Goal: Information Seeking & Learning: Learn about a topic

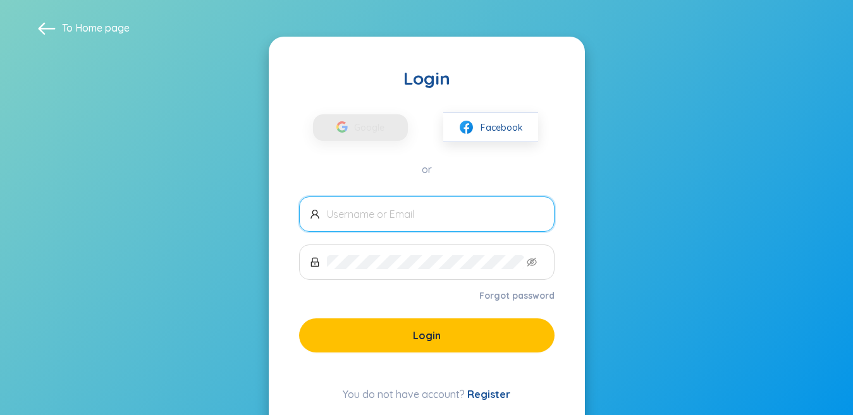
click at [482, 393] on link "Register" at bounding box center [488, 394] width 43 height 13
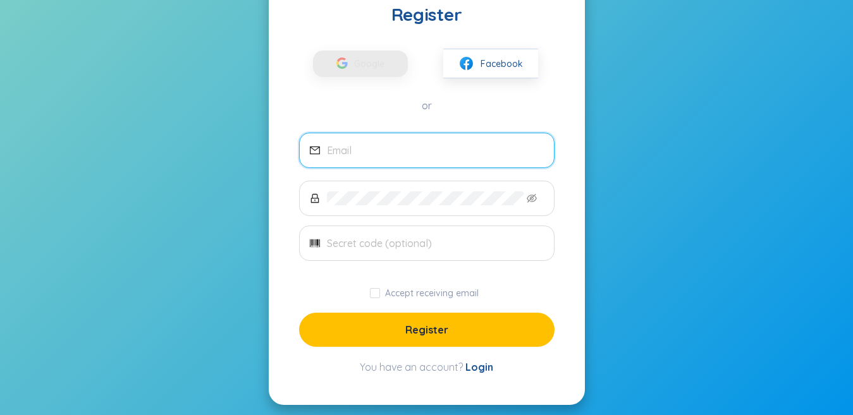
scroll to position [88, 0]
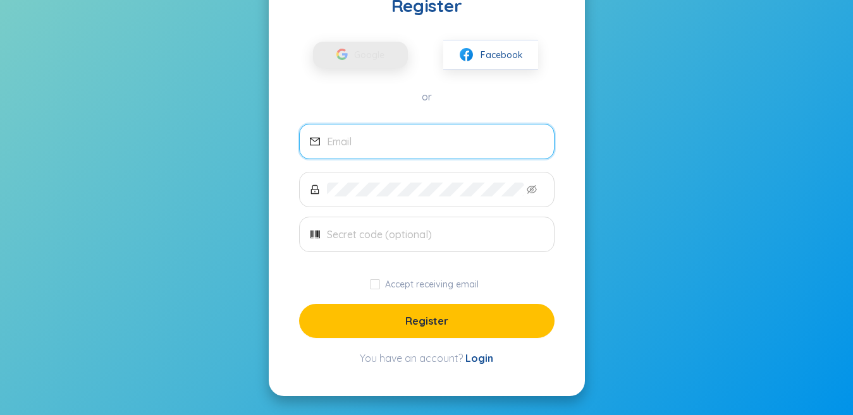
click at [357, 52] on span "Google" at bounding box center [372, 55] width 37 height 27
click at [391, 143] on input "email" at bounding box center [435, 142] width 217 height 14
click at [510, 48] on span "Facebook" at bounding box center [502, 55] width 42 height 14
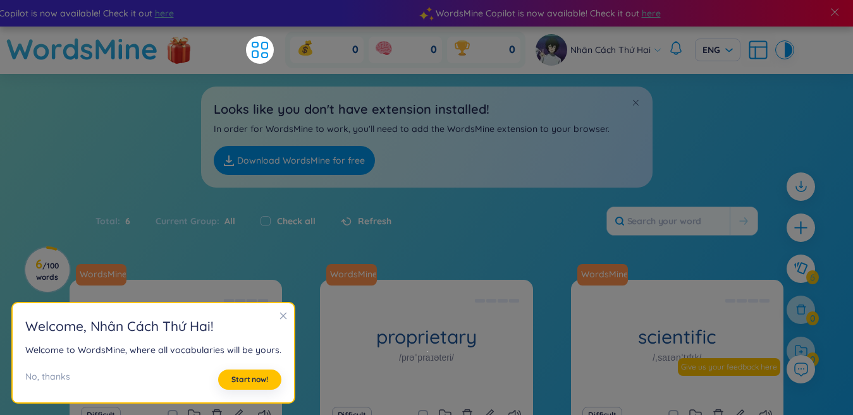
click at [284, 312] on icon "close" at bounding box center [283, 316] width 9 height 9
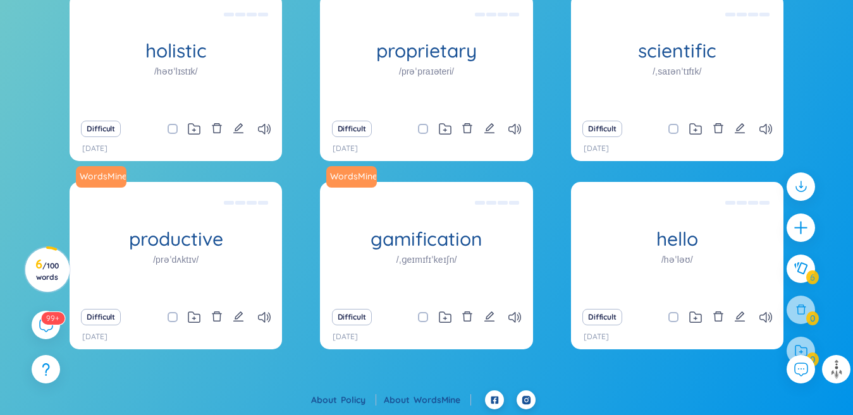
scroll to position [34, 0]
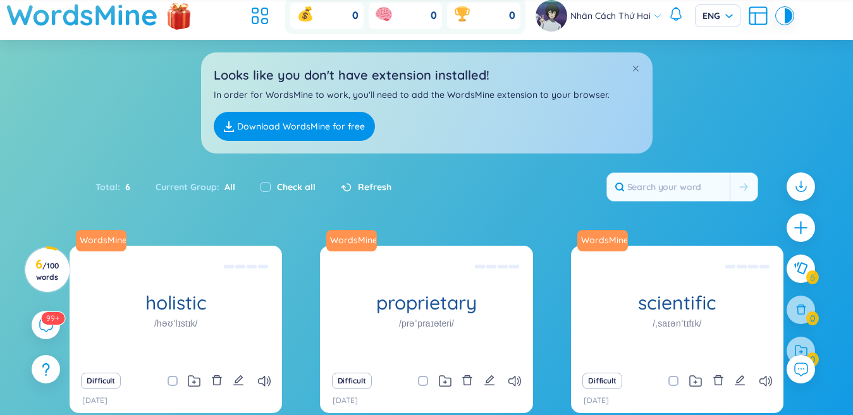
click at [291, 185] on label "Check all" at bounding box center [296, 187] width 39 height 14
checkbox input "true"
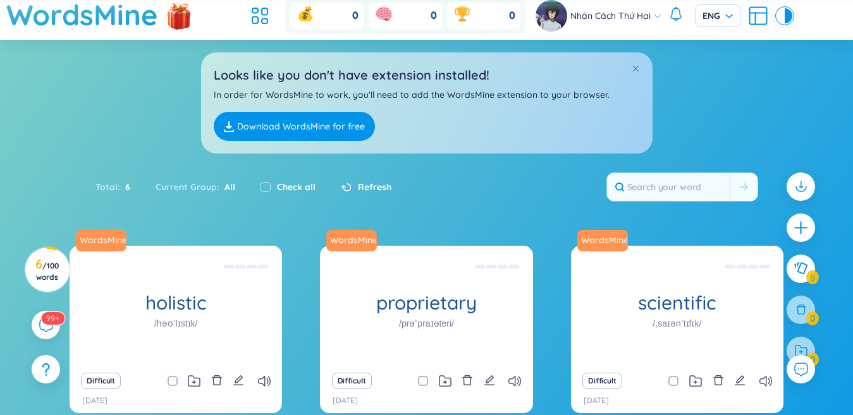
checkbox input "true"
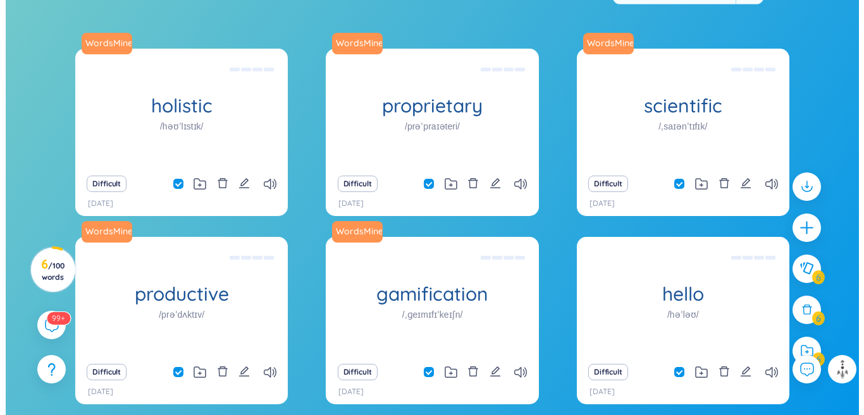
scroll to position [224, 0]
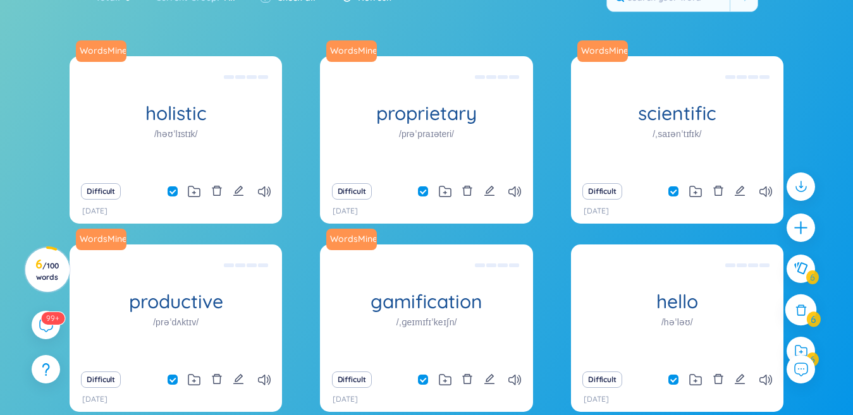
click at [804, 312] on icon at bounding box center [800, 310] width 11 height 11
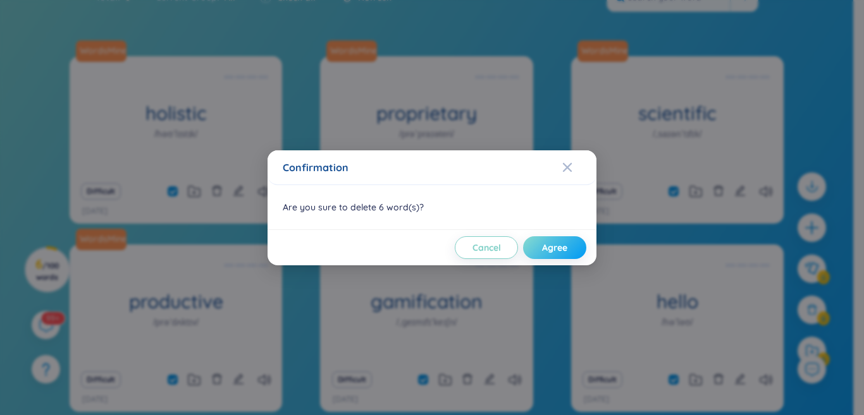
click at [556, 243] on span "Agree" at bounding box center [554, 248] width 25 height 13
checkbox input "false"
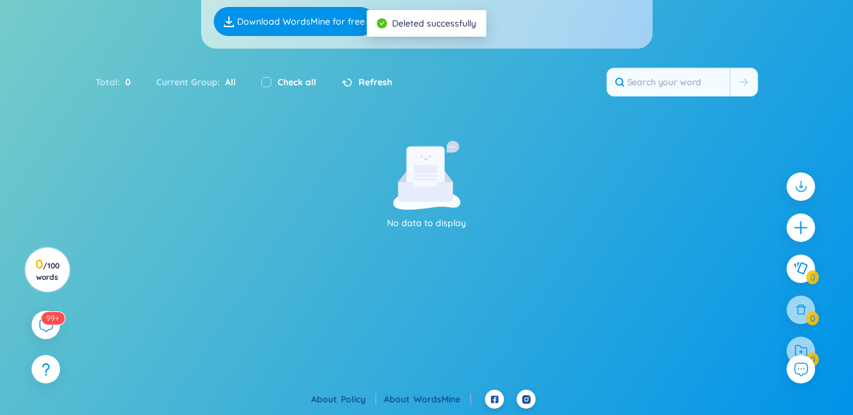
scroll to position [0, 0]
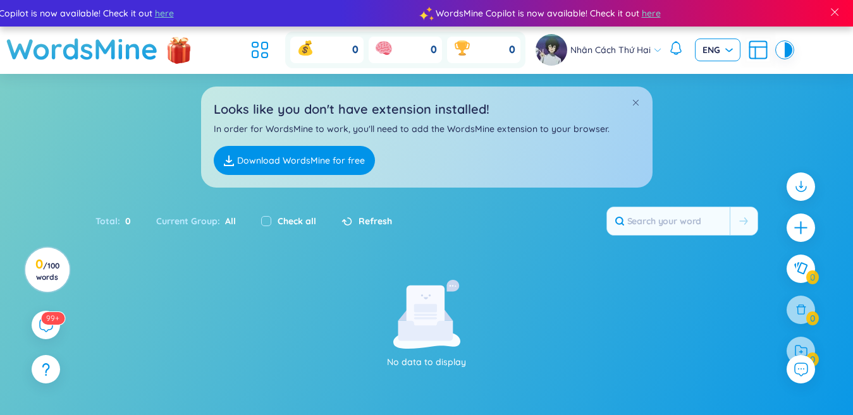
click at [714, 51] on span "ENG" at bounding box center [717, 50] width 30 height 13
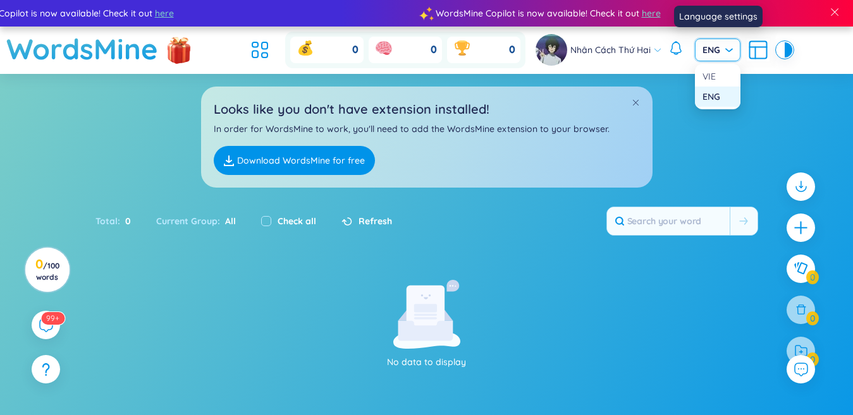
click at [754, 50] on icon at bounding box center [758, 50] width 23 height 23
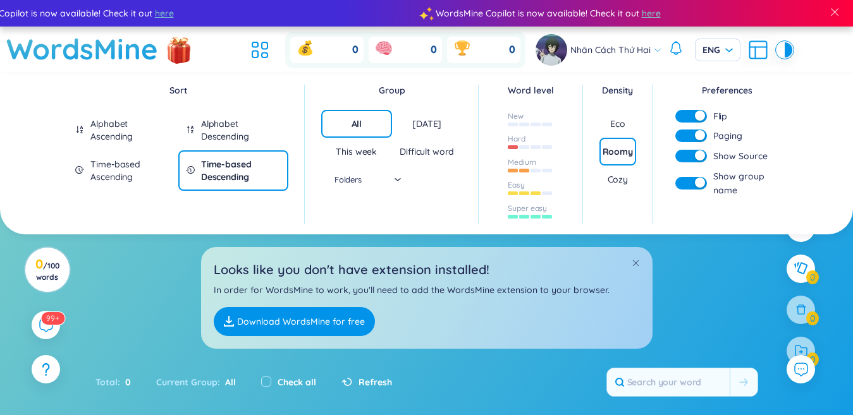
click at [691, 131] on button "button" at bounding box center [691, 136] width 32 height 13
click at [157, 247] on section "Sort Alphabet Ascending Alphabet Descending Time-based Ascending Time-based Des…" at bounding box center [426, 382] width 853 height 616
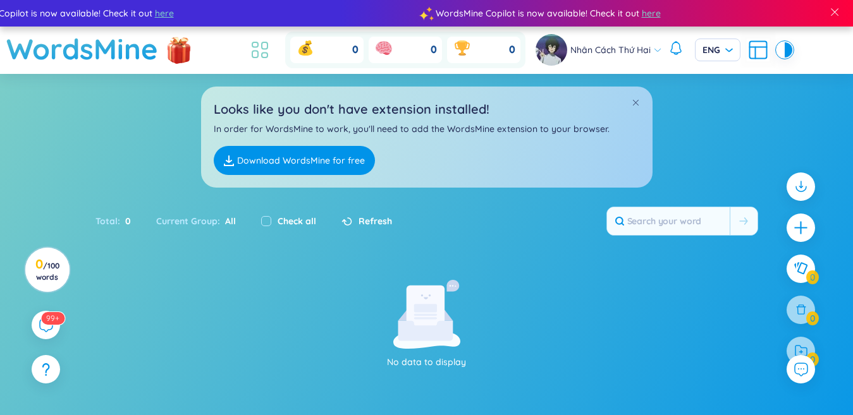
click at [265, 37] on li at bounding box center [260, 50] width 28 height 28
click at [264, 50] on icon at bounding box center [259, 50] width 23 height 23
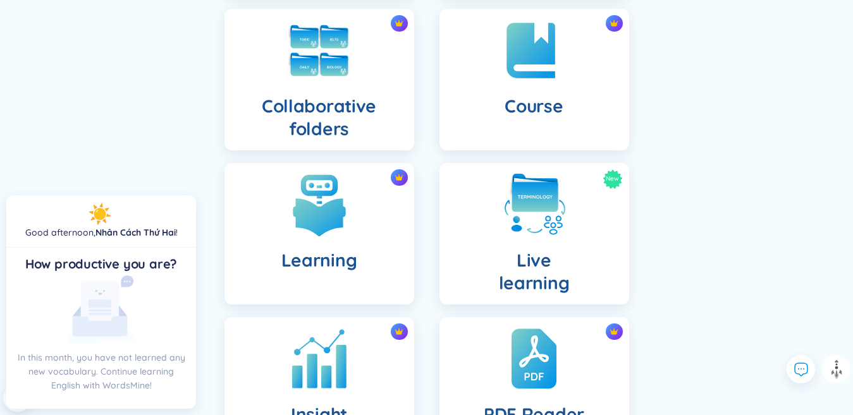
scroll to position [379, 0]
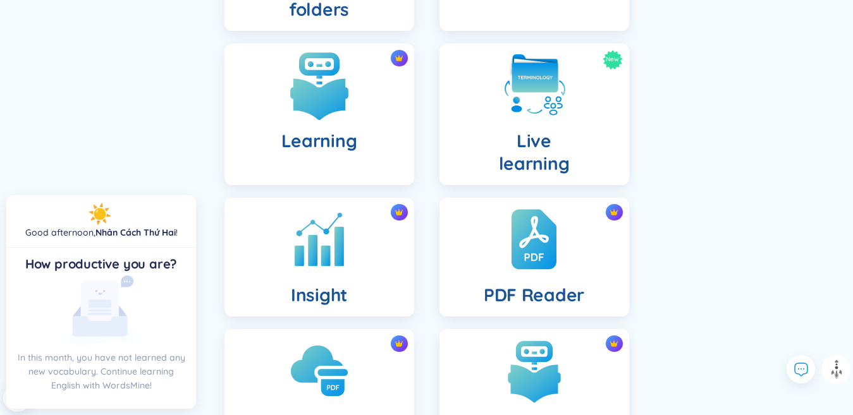
click at [338, 145] on h4 "Learning" at bounding box center [319, 141] width 76 height 23
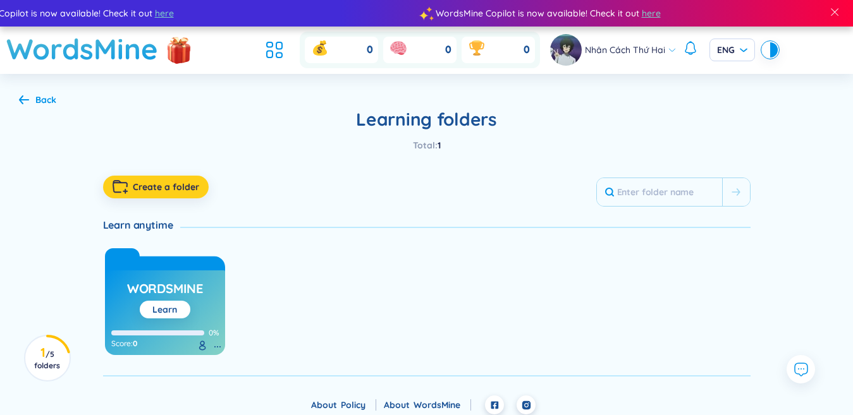
click at [156, 197] on button "Create a folder" at bounding box center [156, 187] width 106 height 23
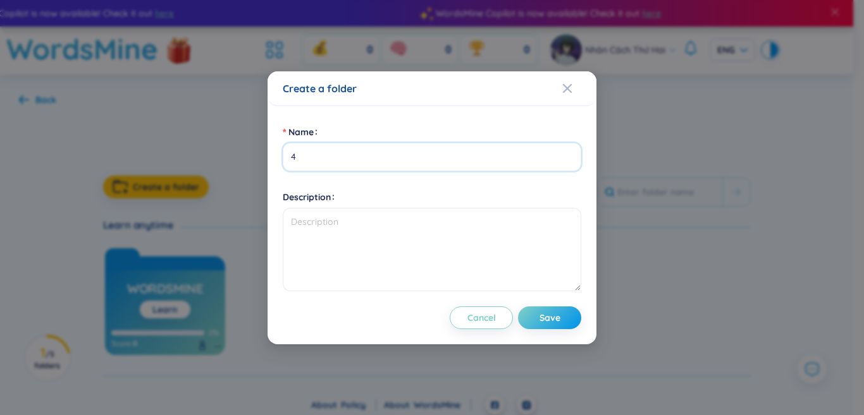
type input "4"
click at [539, 316] on span "Save" at bounding box center [549, 318] width 21 height 13
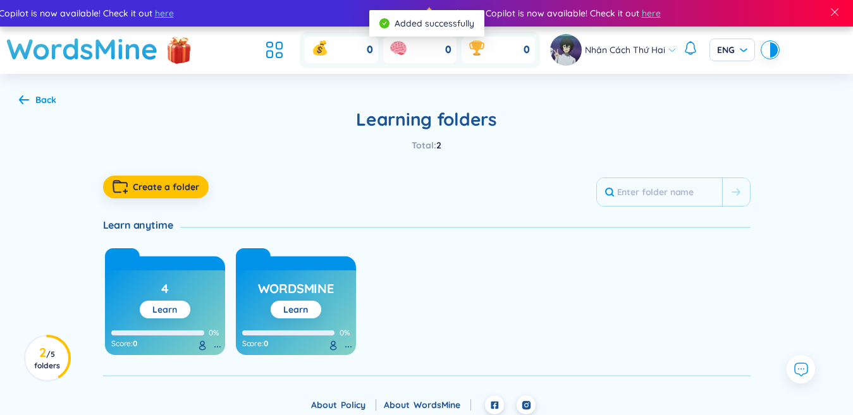
click at [150, 312] on button "Learn" at bounding box center [165, 310] width 51 height 18
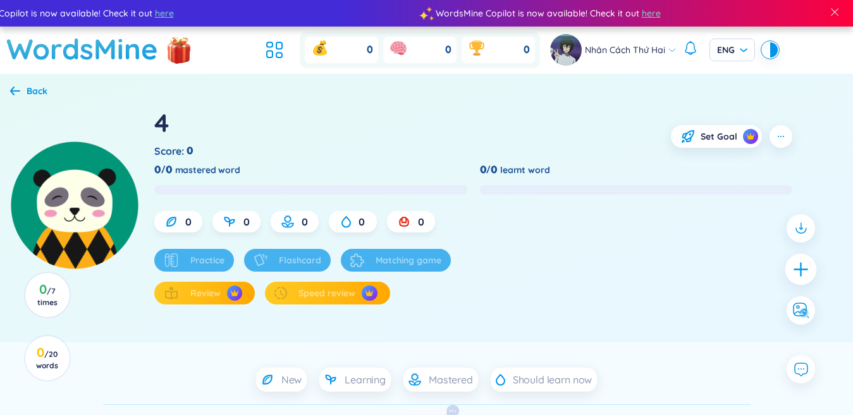
click at [790, 271] on div at bounding box center [801, 270] width 32 height 32
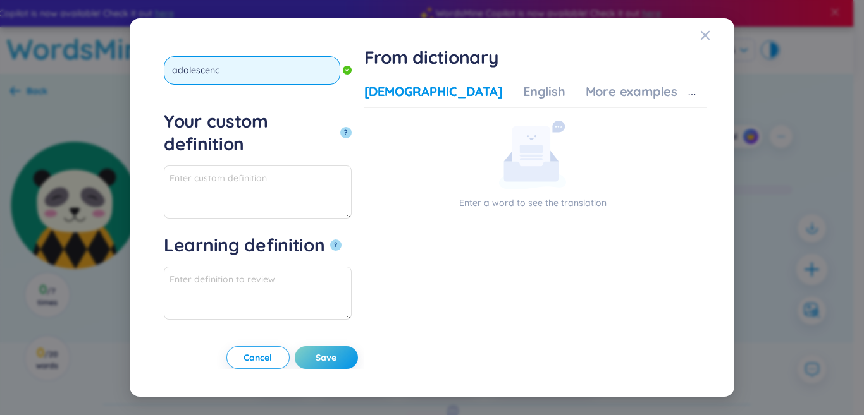
type input "adolescence"
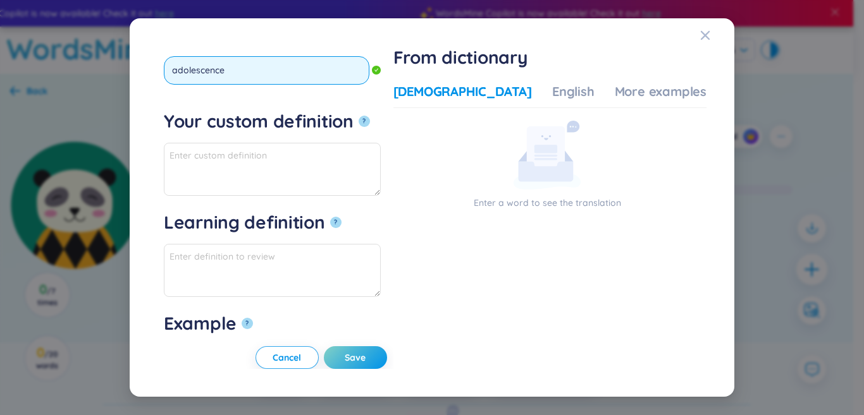
click at [359, 116] on button "?" at bounding box center [364, 121] width 11 height 11
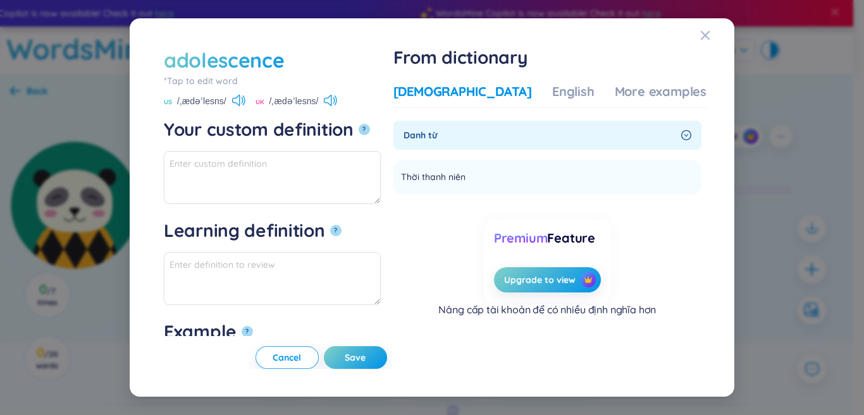
click at [463, 85] on div "[DEMOGRAPHIC_DATA]" at bounding box center [462, 92] width 138 height 18
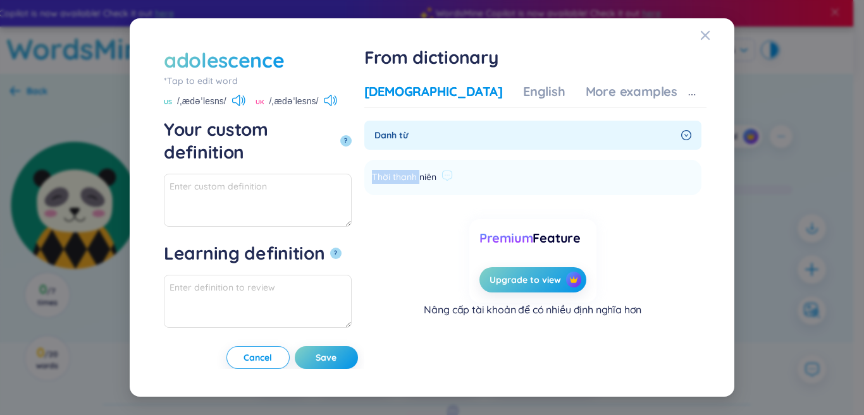
drag, startPoint x: 436, startPoint y: 179, endPoint x: 506, endPoint y: 173, distance: 69.8
click at [506, 173] on li "Thời thanh niên Add" at bounding box center [532, 177] width 337 height 35
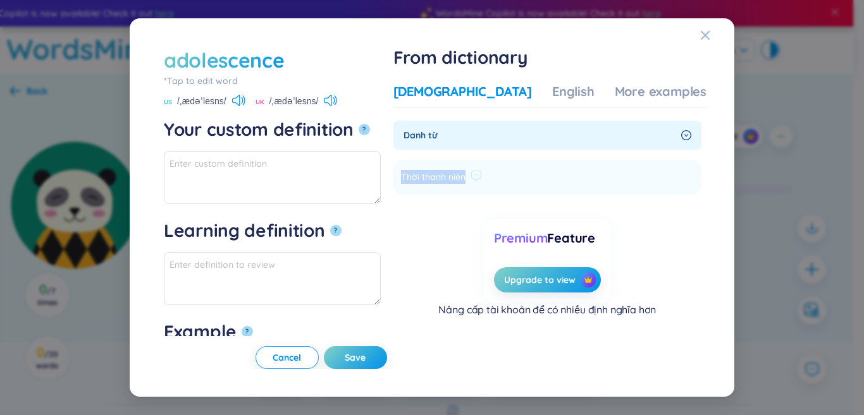
copy li "Thời thanh niên Add"
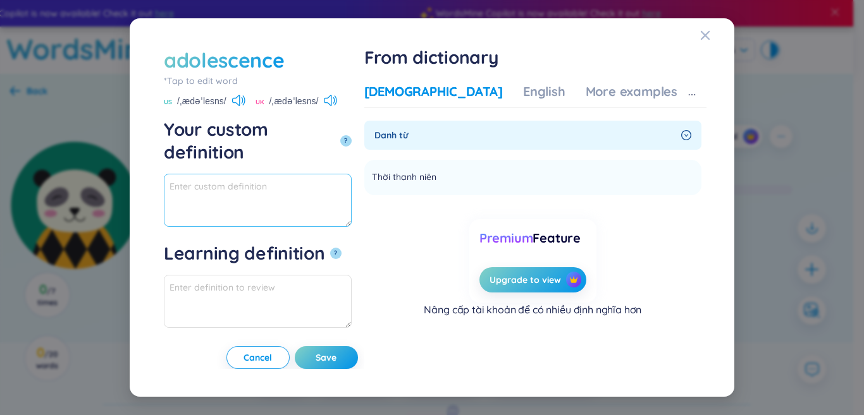
paste textarea "Thời thanh niên"
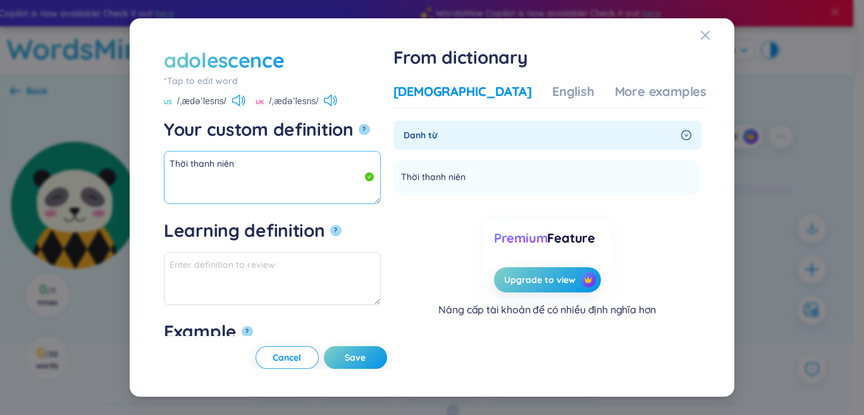
drag, startPoint x: 283, startPoint y: 163, endPoint x: 154, endPoint y: 170, distance: 128.5
click at [154, 170] on div "adolescence *Tap to edit word adolescence US /ˌædəˈlesns/ UK /ˌædəˈlesns/ Your …" at bounding box center [432, 208] width 574 height 349
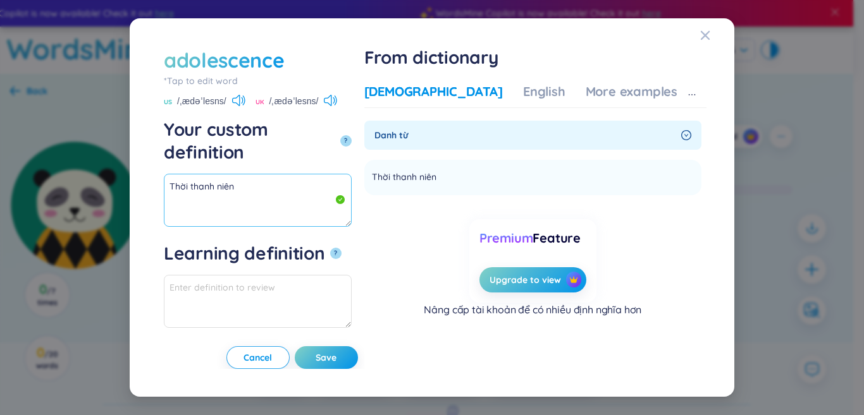
click at [252, 174] on textarea "Thời thanh niên" at bounding box center [258, 200] width 188 height 53
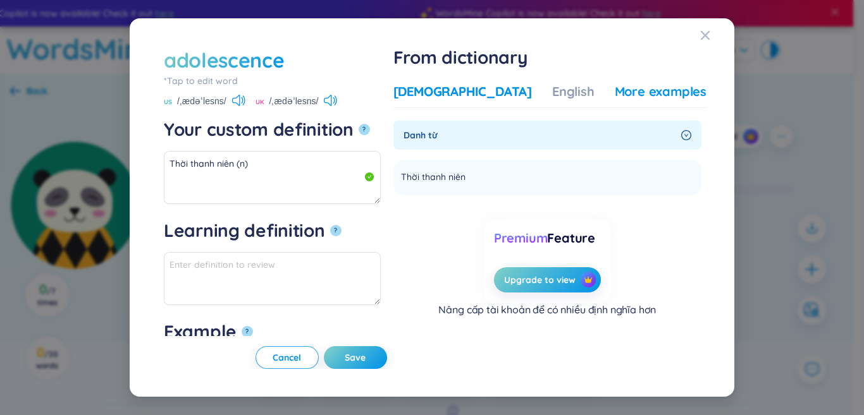
click at [620, 95] on div "More examples" at bounding box center [661, 92] width 92 height 18
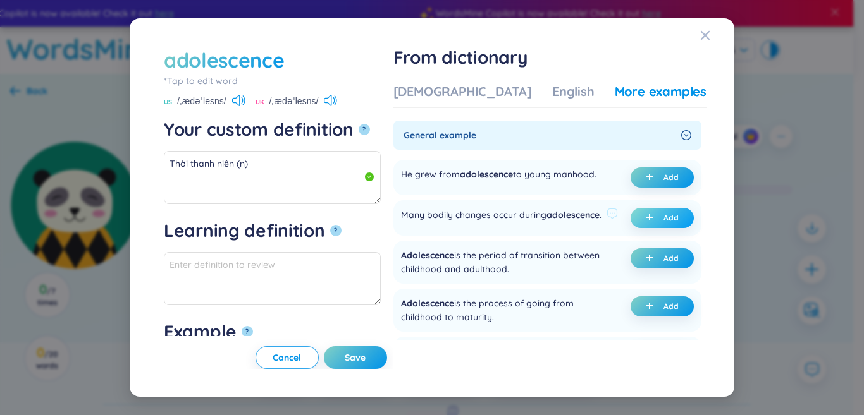
click at [650, 223] on span "plus" at bounding box center [652, 218] width 13 height 9
type textarea "Thời thanh niên (n) Eg: Many bodily changes occur during adolescence."
type textarea "Eg: Many bodily changes occur during adolescence."
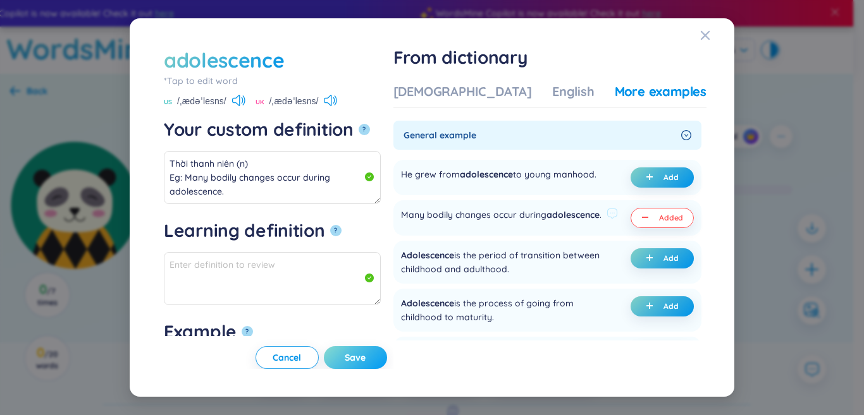
click at [365, 353] on span "Save" at bounding box center [355, 358] width 21 height 13
type textarea "Thời thanh niên (n) Eg: Many bodily changes occur during adolescence."
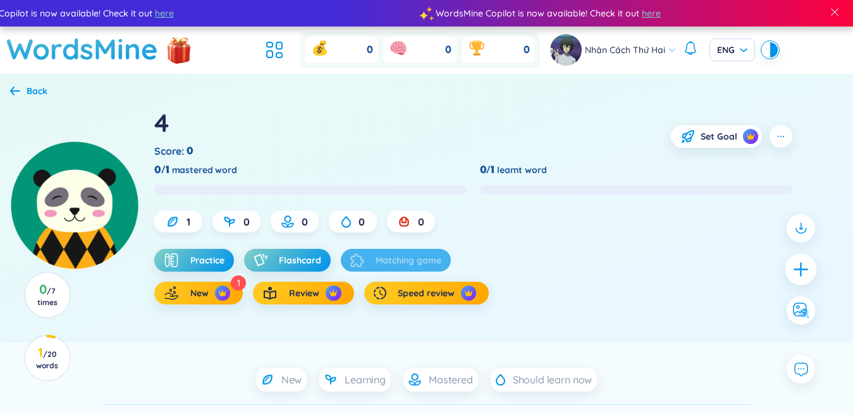
click at [809, 273] on icon "plus" at bounding box center [801, 270] width 18 height 18
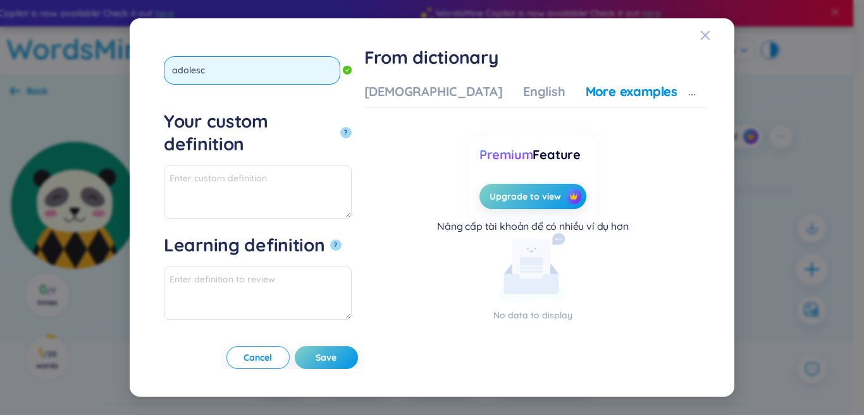
type input "adolesce"
click at [340, 127] on button "?" at bounding box center [345, 132] width 11 height 11
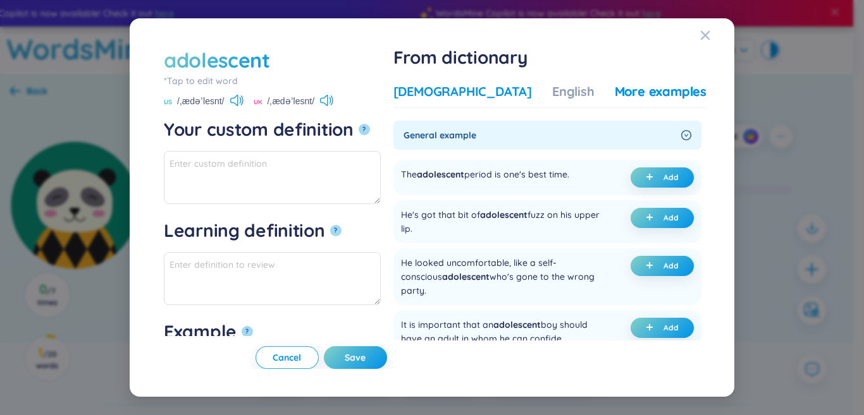
click at [465, 87] on div "[DEMOGRAPHIC_DATA]" at bounding box center [462, 92] width 138 height 18
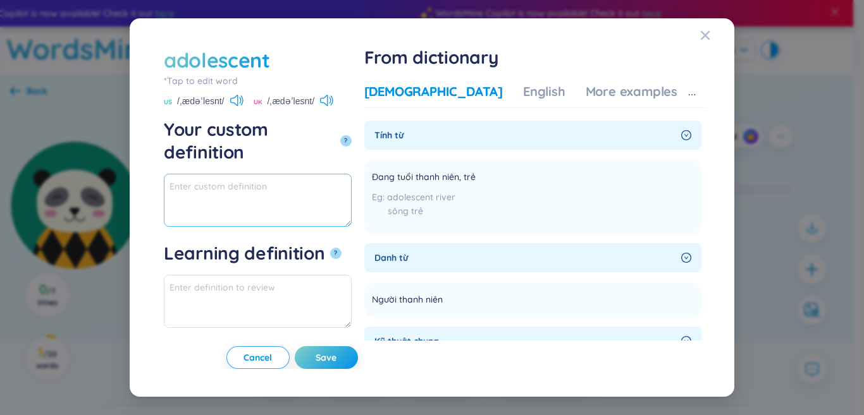
click at [352, 179] on textarea "Your custom definition ?" at bounding box center [258, 200] width 188 height 53
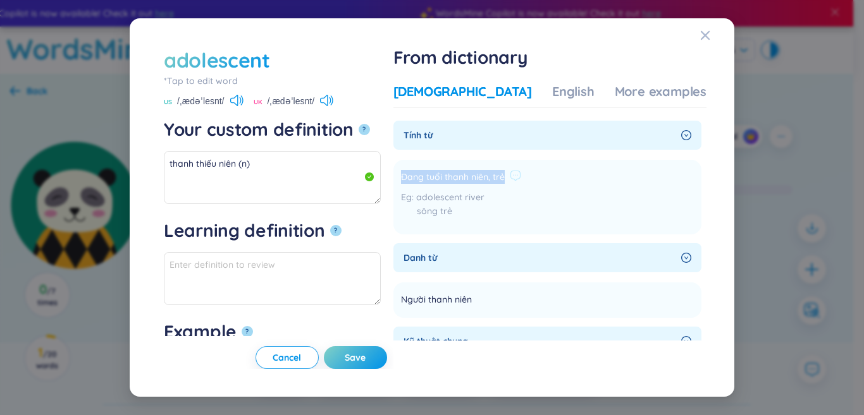
drag, startPoint x: 543, startPoint y: 176, endPoint x: 438, endPoint y: 179, distance: 104.4
click at [438, 179] on li "Đang tuổi thanh niên, trẻ adolescent river sông trẻ Add" at bounding box center [547, 197] width 308 height 75
copy span "Đang tuổi thanh niên, trẻ"
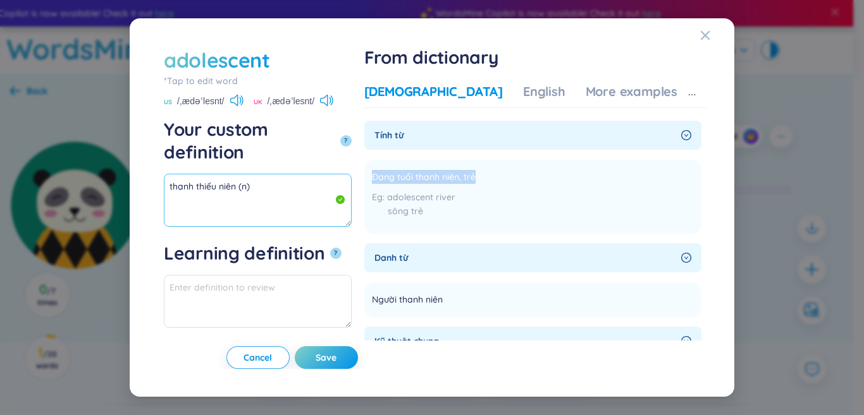
click at [203, 174] on textarea "thanh thiếu niên (n)" at bounding box center [258, 200] width 188 height 53
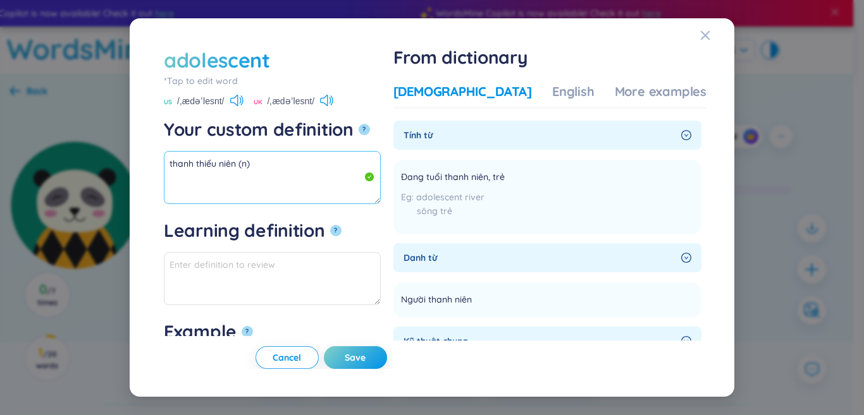
paste textarea "Đang tuổi thanh niên, trẻ"
click at [299, 176] on textarea "thanh thiếu niên (n) Đang tuổi thanh niên, trẻ" at bounding box center [272, 177] width 217 height 53
drag, startPoint x: 278, startPoint y: 176, endPoint x: 150, endPoint y: 147, distance: 131.8
click at [150, 147] on div "adolescent *Tap to edit word adolescent US /ˌædəˈlesnt/ UK /ˌædəˈlesnt/ Your cu…" at bounding box center [432, 208] width 574 height 349
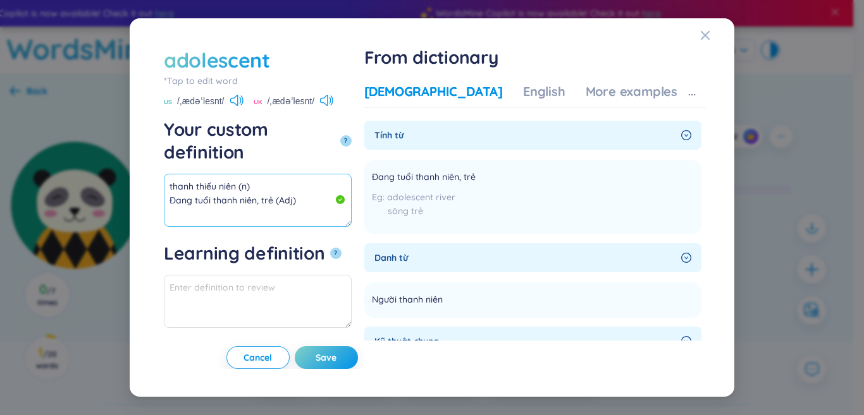
click at [215, 174] on textarea "thanh thiếu niên (n) Đang tuổi thanh niên, trẻ (Adj)" at bounding box center [258, 200] width 188 height 53
drag, startPoint x: 267, startPoint y: 180, endPoint x: 161, endPoint y: 157, distance: 109.3
click at [153, 149] on div "adolescent *Tap to edit word adolescent US /ˌædəˈlesnt/ UK /ˌædəˈlesnt/ Your cu…" at bounding box center [432, 208] width 574 height 349
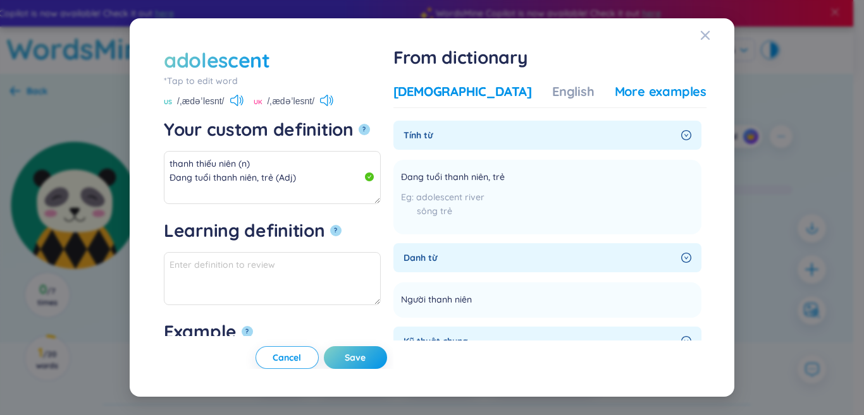
click at [615, 93] on div "More examples" at bounding box center [661, 92] width 92 height 18
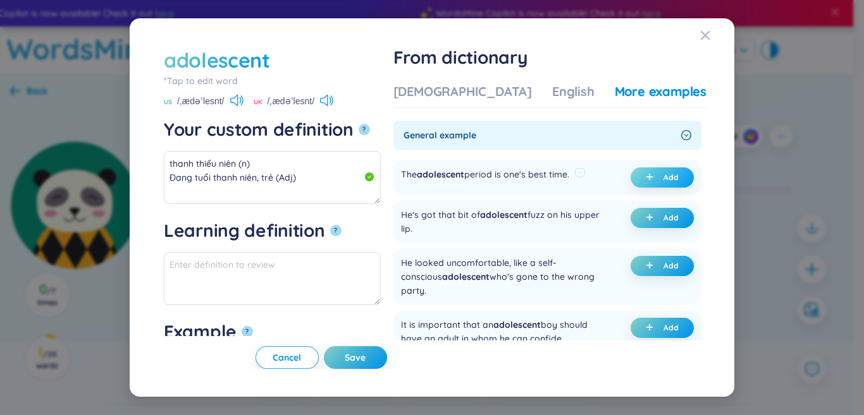
click at [646, 178] on icon "plus" at bounding box center [650, 177] width 8 height 8
type textarea "thanh thiếu niên (n) Đang tuổi thanh niên, trẻ (Adj) Eg: The adolescent period …"
type textarea "Eg: The adolescent period is one's best time."
click at [385, 365] on button "Save" at bounding box center [355, 358] width 63 height 23
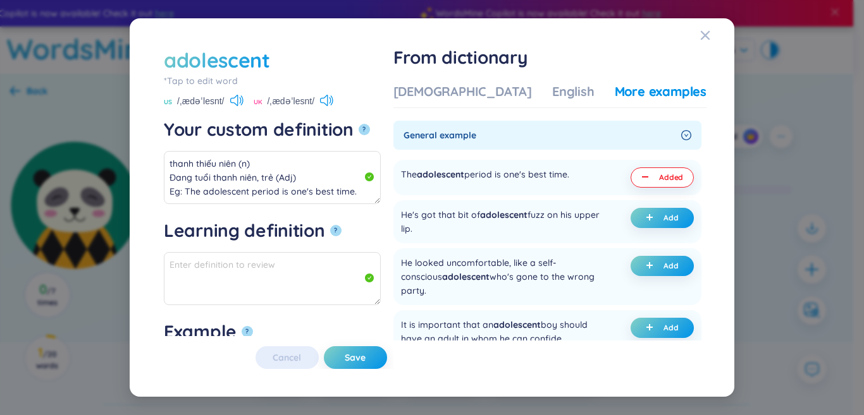
type textarea "thanh thiếu niên (n) Đang tuổi thanh niên, trẻ (Adj) Eg: The adolescent period …"
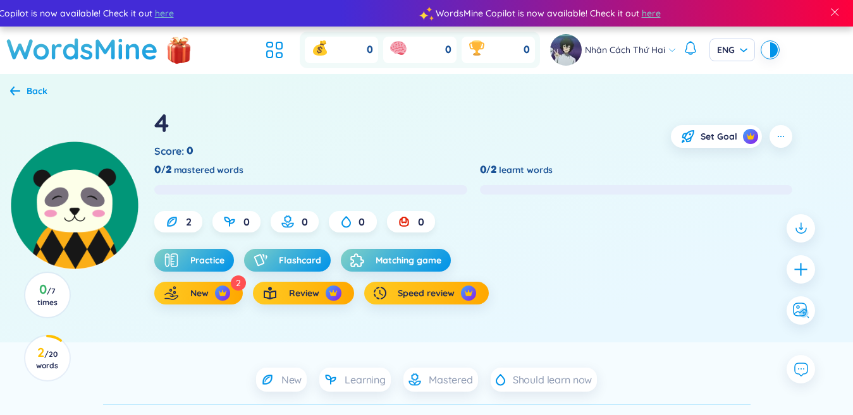
click at [818, 271] on div at bounding box center [800, 269] width 41 height 123
click at [806, 269] on icon "plus" at bounding box center [801, 269] width 14 height 1
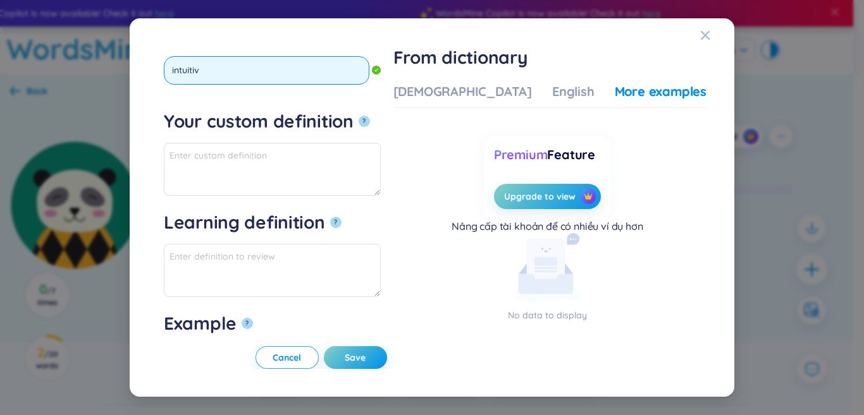
type input "intuitive"
click at [359, 116] on button "?" at bounding box center [364, 121] width 11 height 11
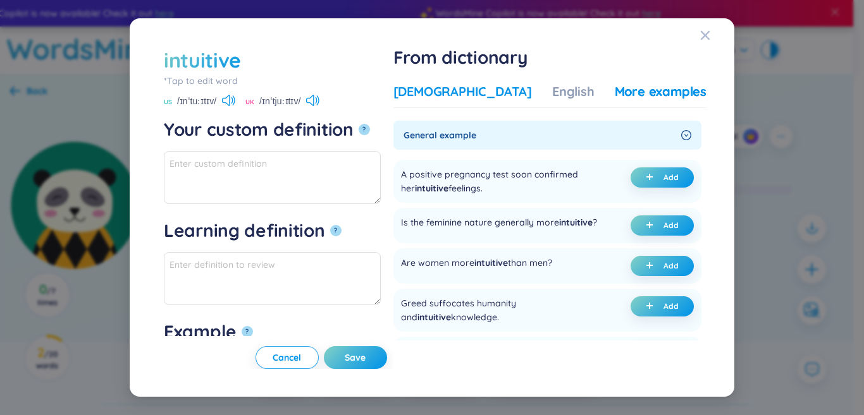
click at [459, 99] on div "[DEMOGRAPHIC_DATA]" at bounding box center [462, 92] width 138 height 18
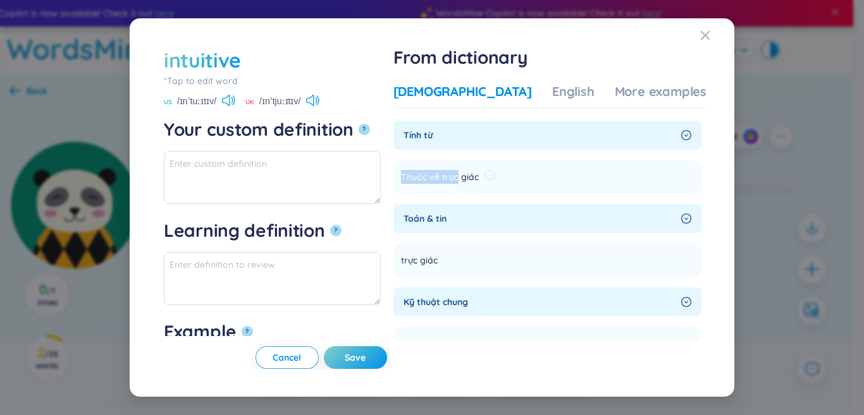
drag, startPoint x: 439, startPoint y: 179, endPoint x: 509, endPoint y: 175, distance: 70.3
click at [517, 175] on li "Thuộc về trực giác Add" at bounding box center [547, 177] width 308 height 35
copy span "Thuộc về trực giác"
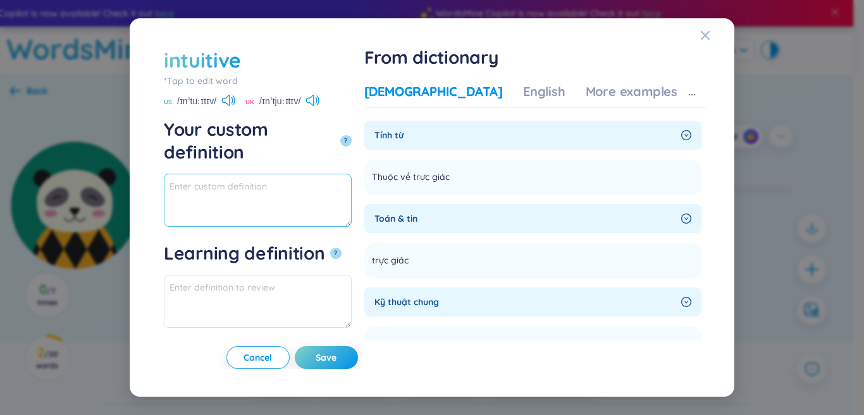
paste textarea "Thuộc về trực giác"
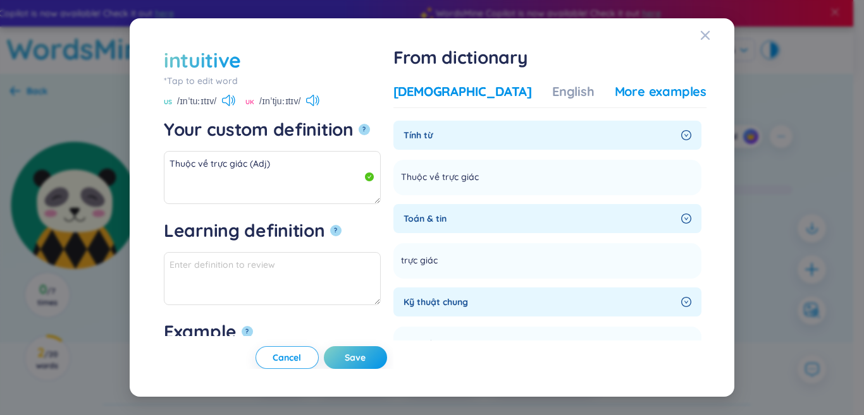
click at [630, 98] on div "More examples" at bounding box center [661, 92] width 92 height 18
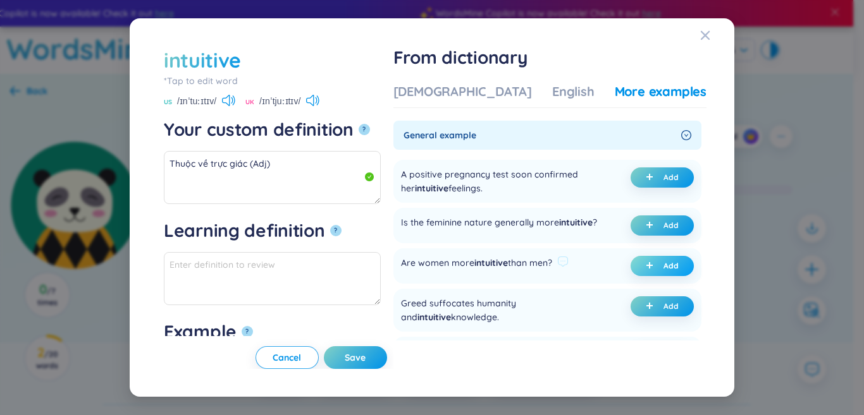
click at [647, 269] on icon "plus" at bounding box center [650, 266] width 8 height 8
type textarea "Thuộc về trực giác (Adj) Eg: Are women more intuitive than men?"
type textarea "Eg: Are women more intuitive than men?"
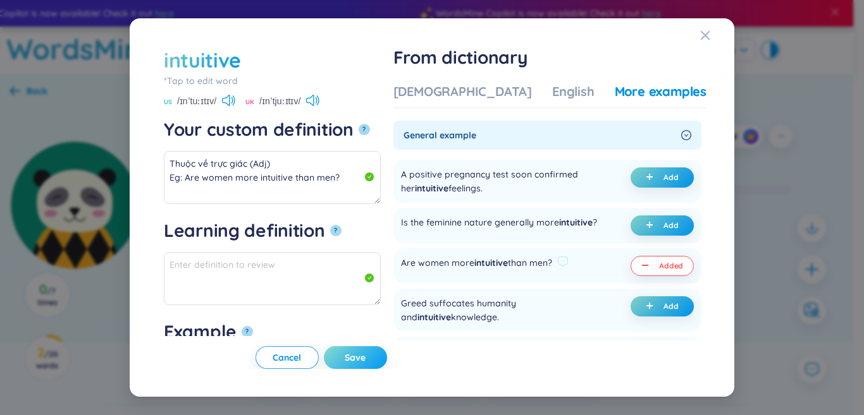
click at [365, 352] on span "Save" at bounding box center [355, 358] width 21 height 13
type textarea "Thuộc về trực giác (Adj) Eg: Are women more intuitive than men?"
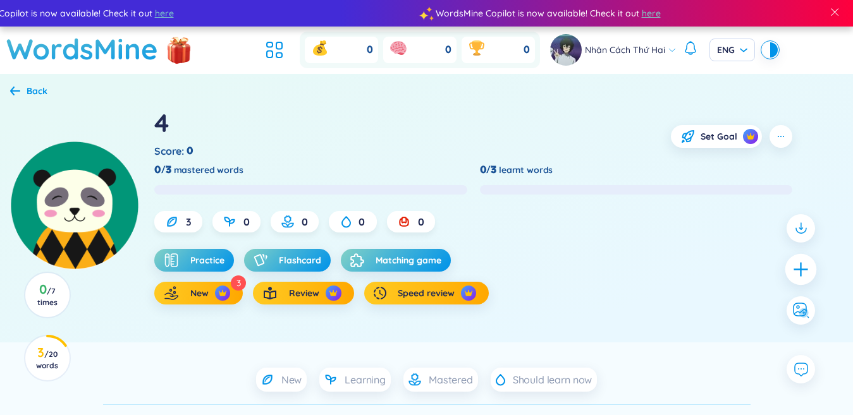
click at [805, 274] on icon "plus" at bounding box center [801, 270] width 18 height 18
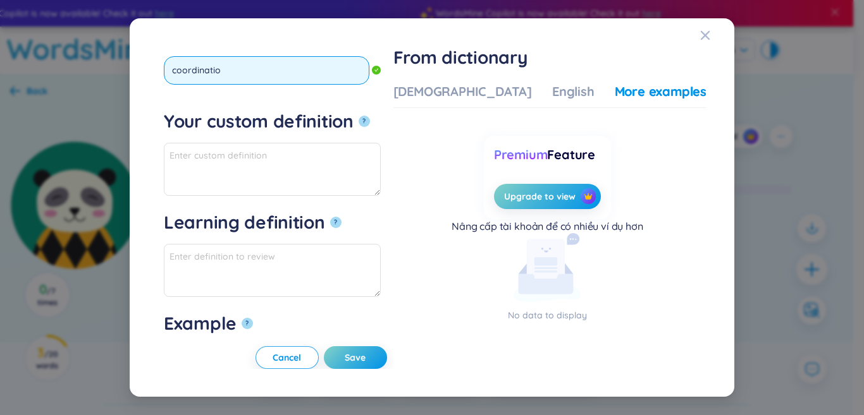
type input "coordination"
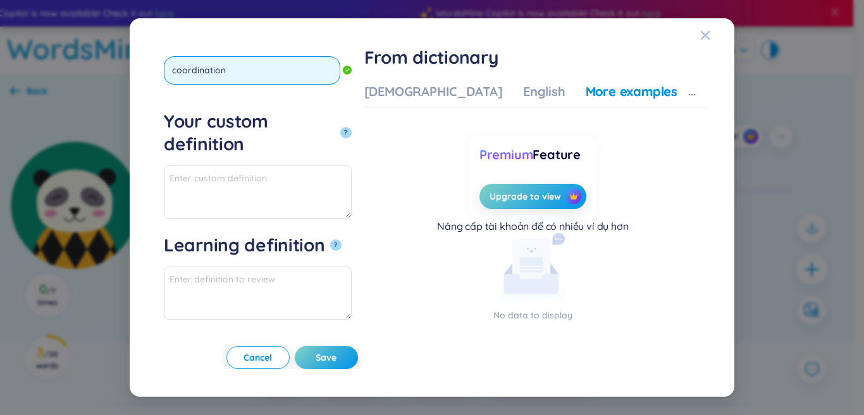
click at [340, 127] on button "?" at bounding box center [345, 132] width 11 height 11
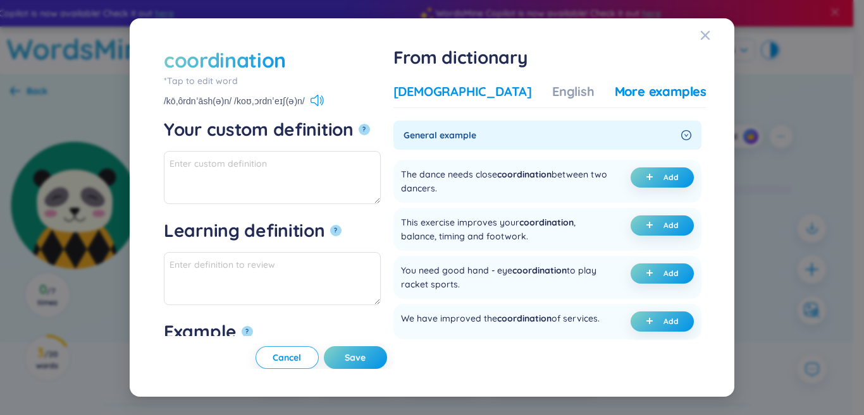
click at [457, 99] on div "[DEMOGRAPHIC_DATA]" at bounding box center [462, 92] width 138 height 18
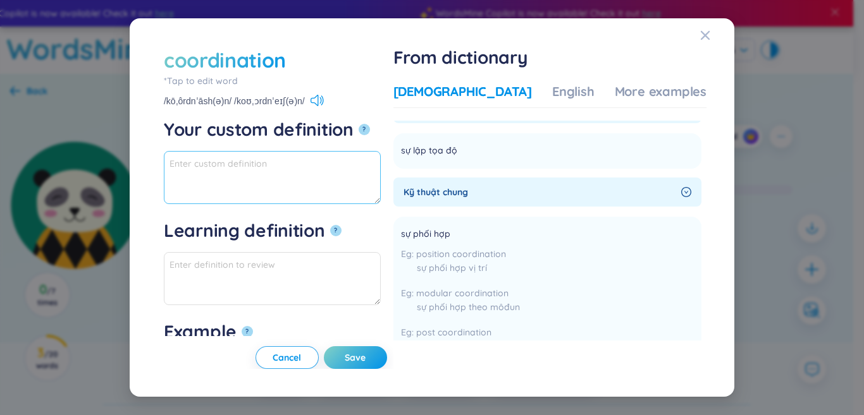
click at [258, 191] on textarea "Your custom definition ?" at bounding box center [272, 177] width 217 height 53
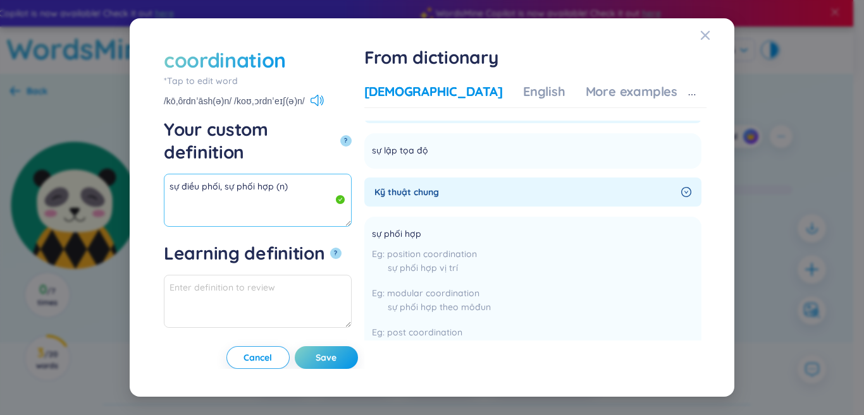
drag, startPoint x: 269, startPoint y: 159, endPoint x: 116, endPoint y: 148, distance: 154.0
click at [116, 148] on div "coordination *Tap to edit word coordination /kōˌôrdnˈāsh(ə)n/ /koʊˌɔrdnˈeɪʃ(ə)n…" at bounding box center [432, 207] width 864 height 415
click at [645, 89] on div "More examples" at bounding box center [632, 92] width 92 height 18
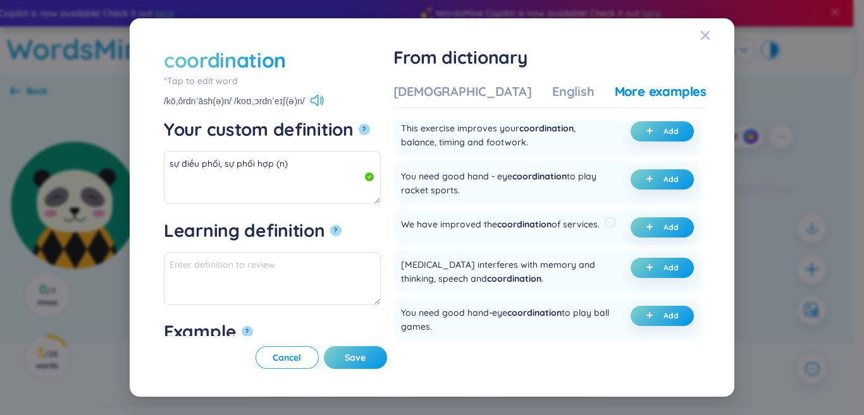
scroll to position [126, 0]
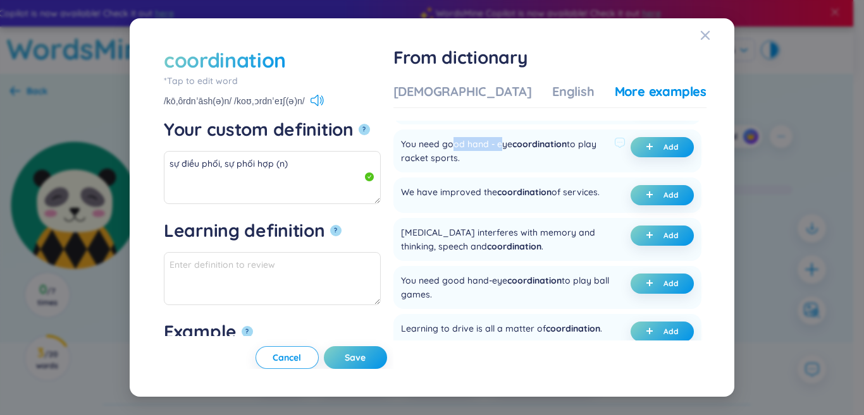
drag, startPoint x: 491, startPoint y: 159, endPoint x: 542, endPoint y: 154, distance: 50.8
click at [542, 154] on div "You need good hand - eye coordination to play racket sports." at bounding box center [505, 151] width 208 height 28
click at [493, 159] on div "You need good hand - eye coordination to play racket sports." at bounding box center [505, 151] width 208 height 28
click at [630, 157] on button "Add" at bounding box center [661, 147] width 63 height 20
type textarea "sự điều phối, sự phối hợp (n) Eg: You need good hand - eye coordination to play…"
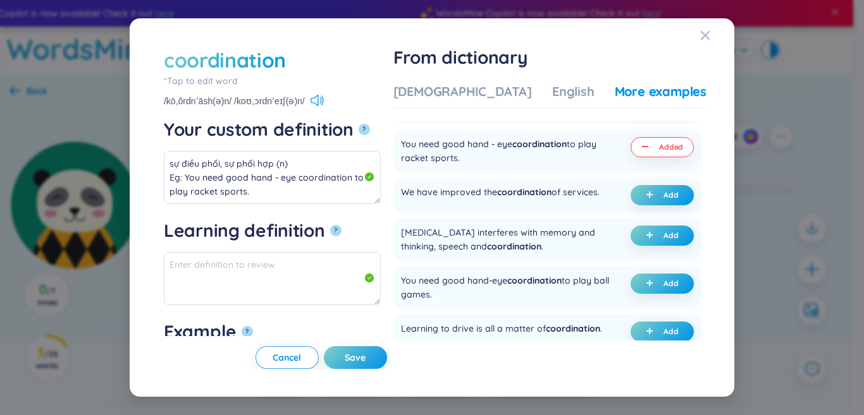
type textarea "Eg: You need good hand - eye coordination to play racket sports."
click at [387, 348] on button "Save" at bounding box center [355, 358] width 63 height 23
type textarea "sự điều phối, sự phối hợp (n) Eg: You need good hand - eye coordination to play…"
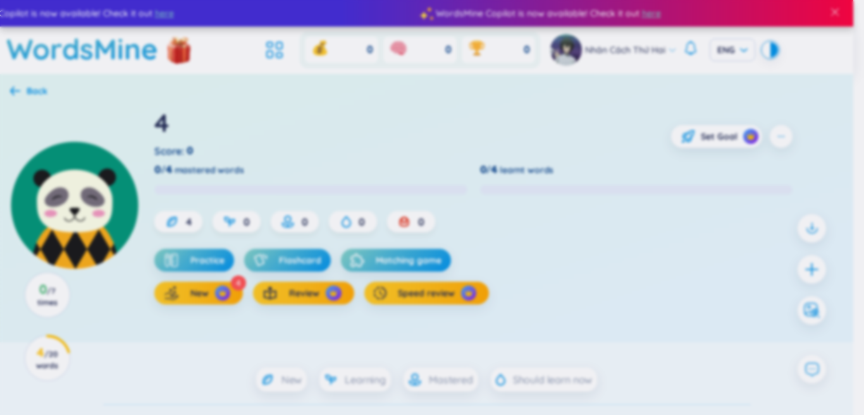
click at [809, 266] on div "coordination *Tap to edit word /kōˌôrdnˈāsh(ə)n/ /koʊˌɔrdnˈeɪʃ(ə)n/ Your custom…" at bounding box center [432, 207] width 864 height 415
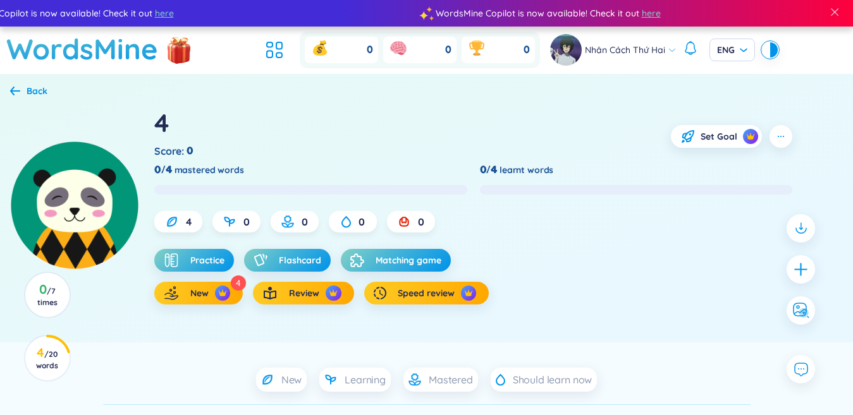
click at [809, 266] on icon "plus" at bounding box center [801, 270] width 16 height 16
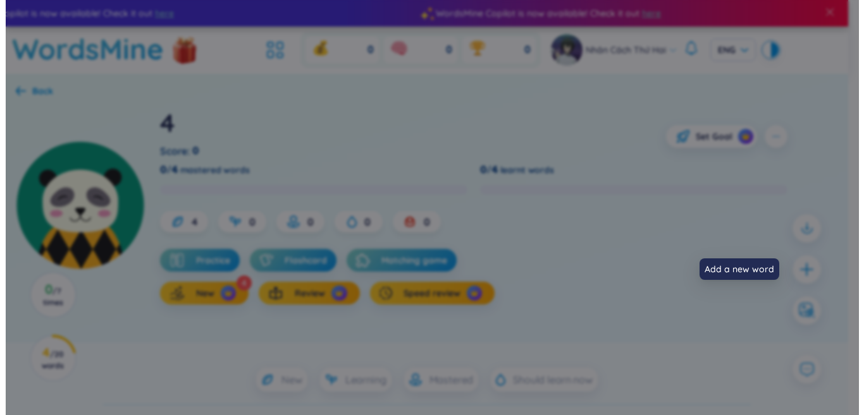
scroll to position [0, 0]
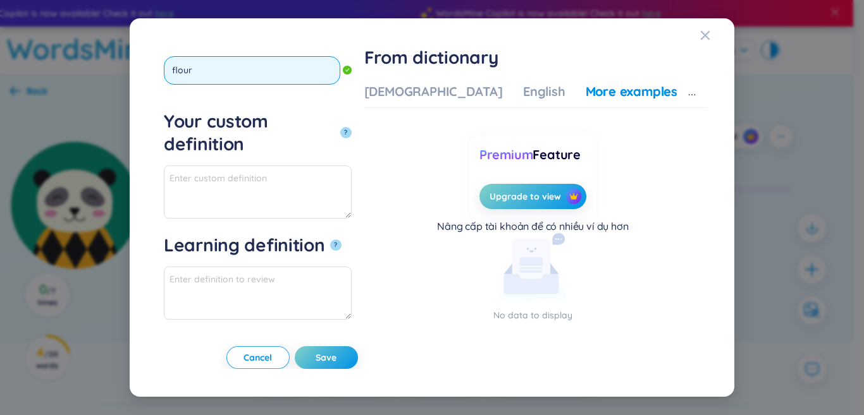
type input "flouri"
click at [340, 127] on button "?" at bounding box center [345, 132] width 11 height 11
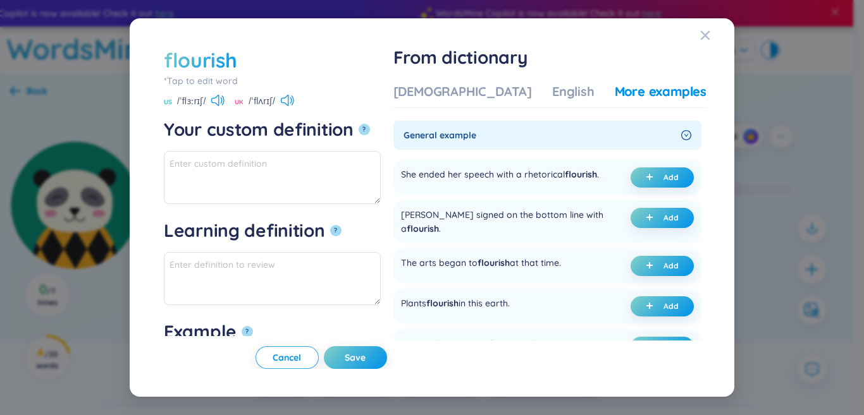
click at [491, 102] on div "Vietnamese English More examples" at bounding box center [549, 95] width 313 height 25
click at [483, 84] on div "[DEMOGRAPHIC_DATA]" at bounding box center [462, 92] width 138 height 18
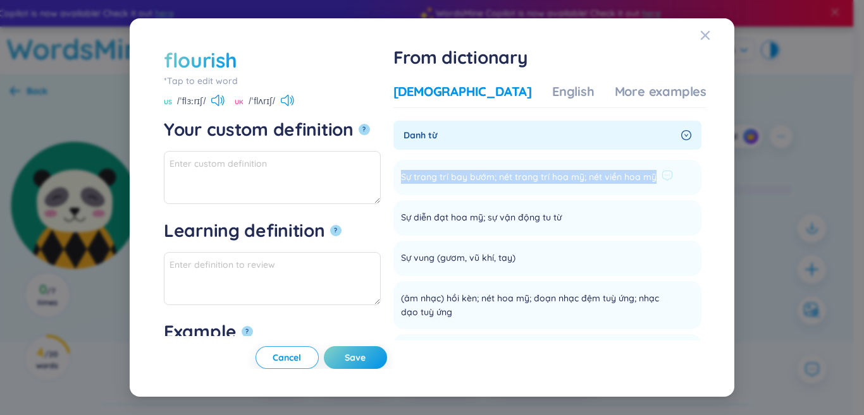
drag, startPoint x: 478, startPoint y: 192, endPoint x: 441, endPoint y: 178, distance: 39.8
click at [441, 178] on span "Sự trang trí bay bướm; nét trang trí hoa mỹ; nét viền hoa mỹ" at bounding box center [528, 177] width 255 height 15
copy span "Sự trang trí bay bướm; nét trang trí hoa mỹ; nét viền hoa mỹ"
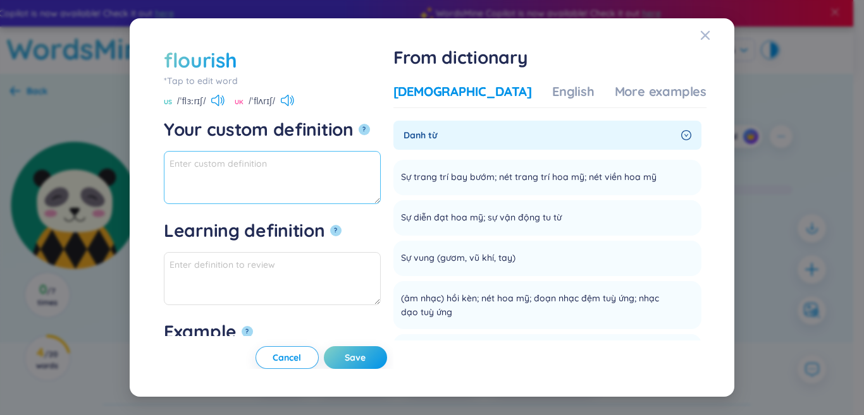
paste textarea "Sự trang trí bay bướm; nét trang trí hoa mỹ; nét viền hoa mỹ"
drag, startPoint x: 261, startPoint y: 181, endPoint x: 353, endPoint y: 164, distance: 93.9
click at [353, 164] on textarea "Sự trang trí bay bướm; nét trang trí hoa mỹ; nét viền hoa mỹ" at bounding box center [272, 177] width 217 height 53
drag, startPoint x: 359, startPoint y: 164, endPoint x: 270, endPoint y: 168, distance: 88.6
click at [270, 168] on textarea "Sự trang trí bay bướm; nét trang trí hoa mỹ" at bounding box center [272, 177] width 217 height 53
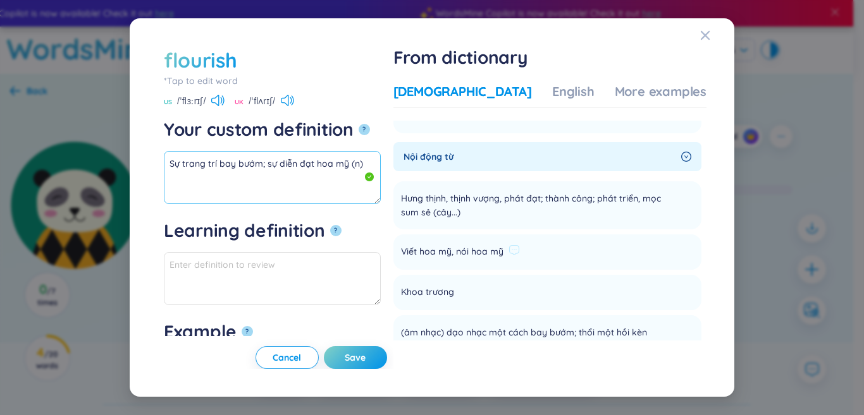
scroll to position [379, 0]
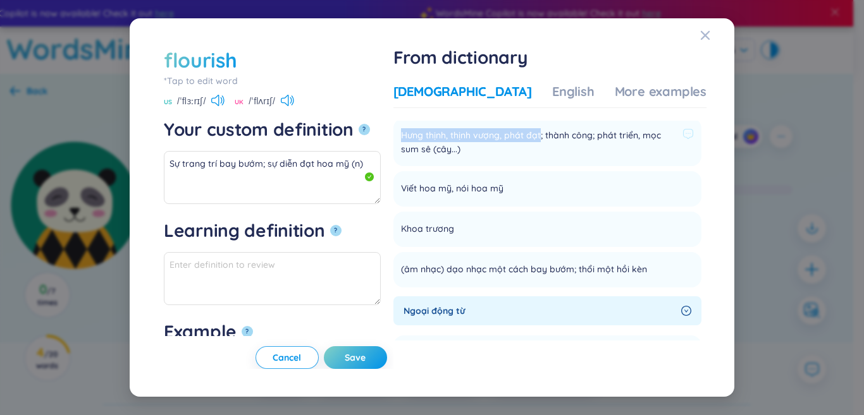
drag, startPoint x: 438, startPoint y: 146, endPoint x: 579, endPoint y: 142, distance: 141.7
click at [579, 142] on li "Hưng thịnh, thịnh vượng, phát đạt; thành công; phát triển, mọc sum sê (cây...) …" at bounding box center [547, 142] width 308 height 48
copy span "Hưng thịnh, thịnh vượng, phát đạt"
drag, startPoint x: 336, startPoint y: 185, endPoint x: 319, endPoint y: 181, distance: 17.5
paste textarea "Hưng thịnh, thịnh vượng, phát đạt"
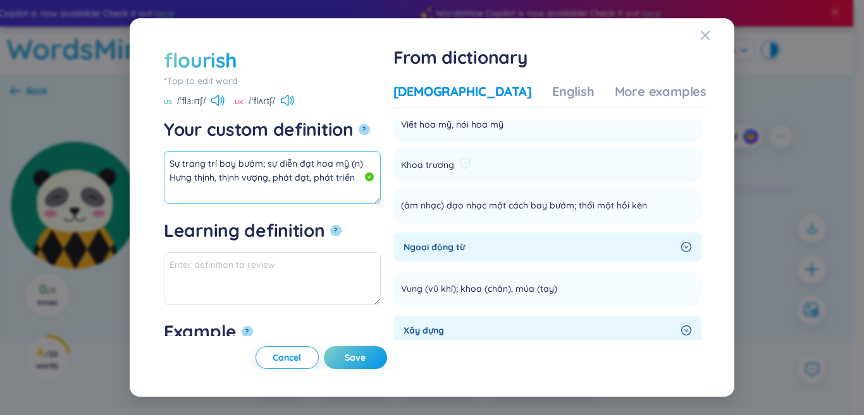
scroll to position [506, 0]
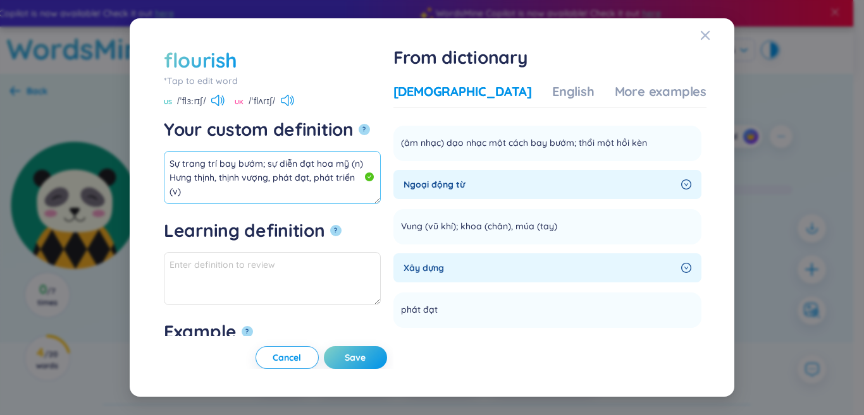
drag, startPoint x: 358, startPoint y: 175, endPoint x: 169, endPoint y: 164, distance: 189.4
click at [169, 164] on textarea "Sự trang trí bay bướm; sự diễn đạt hoa mỹ (n) Hưng thịnh, thịnh vượng, phát đạt…" at bounding box center [272, 177] width 217 height 53
click at [198, 169] on textarea "Sự trang trí bay bướm; sự diễn đạt hoa mỹ (n) Hưng thịnh, thịnh vượng, phát đạt…" at bounding box center [272, 177] width 217 height 53
drag, startPoint x: 357, startPoint y: 175, endPoint x: 156, endPoint y: 154, distance: 202.2
click at [156, 154] on div "flourish *Tap to edit word flourish US /ˈflɜːrɪʃ/ [GEOGRAPHIC_DATA] /ˈflʌrɪʃ/ Y…" at bounding box center [432, 208] width 574 height 349
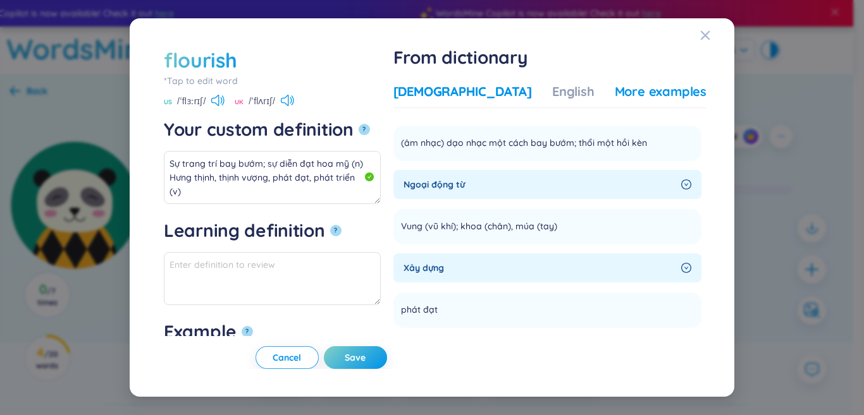
click at [635, 86] on div "More examples" at bounding box center [661, 92] width 92 height 18
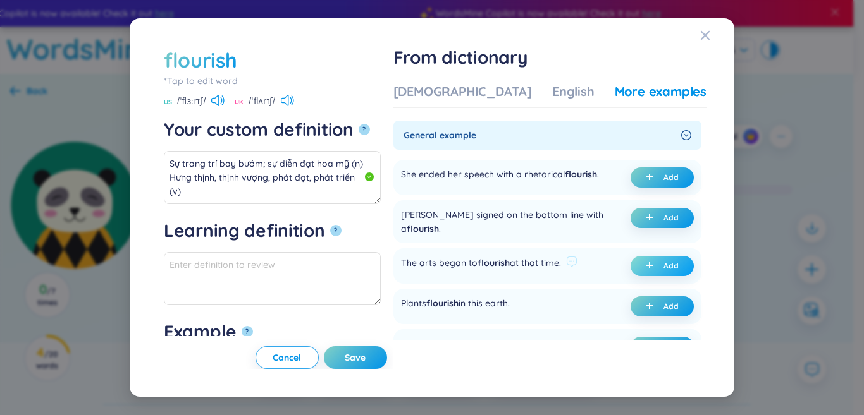
click at [639, 266] on button "Add" at bounding box center [661, 266] width 63 height 20
type textarea "Sự trang trí bay bướm; sự diễn đạt hoa mỹ (n) Hưng thịnh, thịnh vượng, phát đạt…"
type textarea "Eg: The arts began to flourish at that time."
click at [365, 354] on span "Save" at bounding box center [355, 358] width 21 height 13
type textarea "Sự trang trí bay bướm; sự diễn đạt hoa mỹ (n) Hưng thịnh, thịnh vượng, phát đạt…"
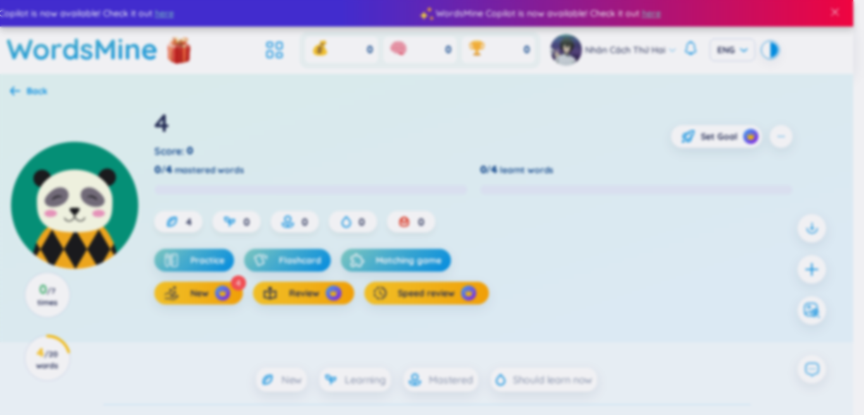
click at [813, 270] on body "WordsMine Copilot is now available! Check it out here WordsMine Copilot is now …" at bounding box center [426, 207] width 853 height 415
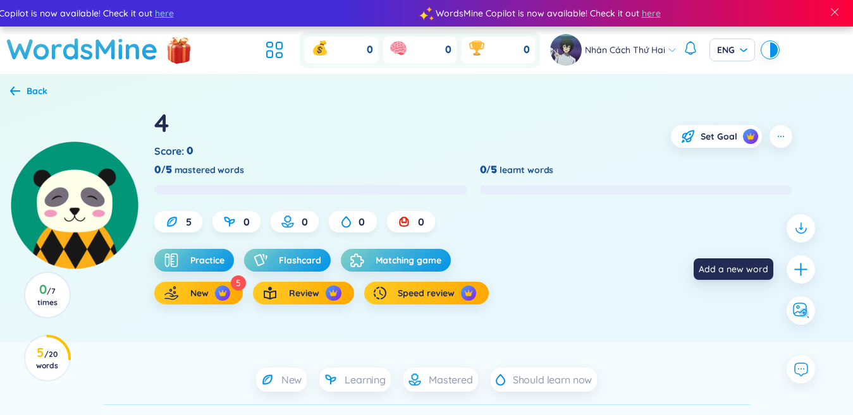
click at [813, 270] on div at bounding box center [801, 269] width 28 height 28
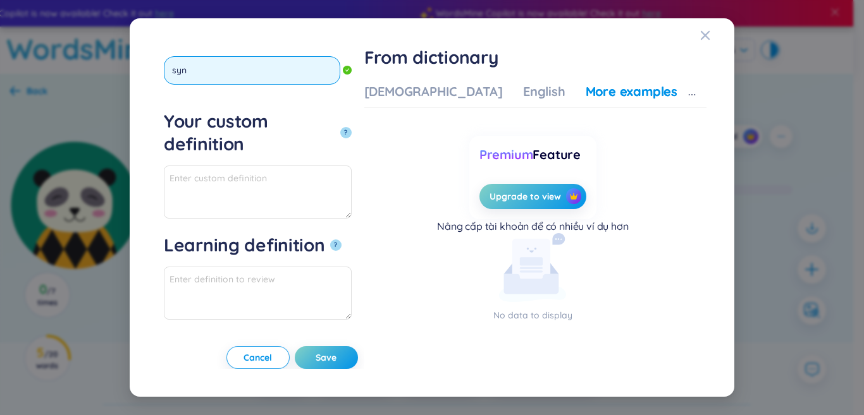
type input "sync"
click at [340, 127] on button "?" at bounding box center [345, 132] width 11 height 11
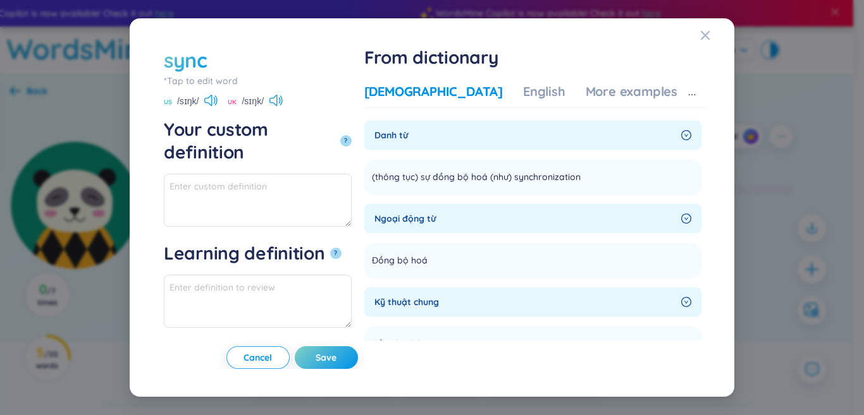
click at [450, 94] on div "[DEMOGRAPHIC_DATA]" at bounding box center [433, 92] width 138 height 18
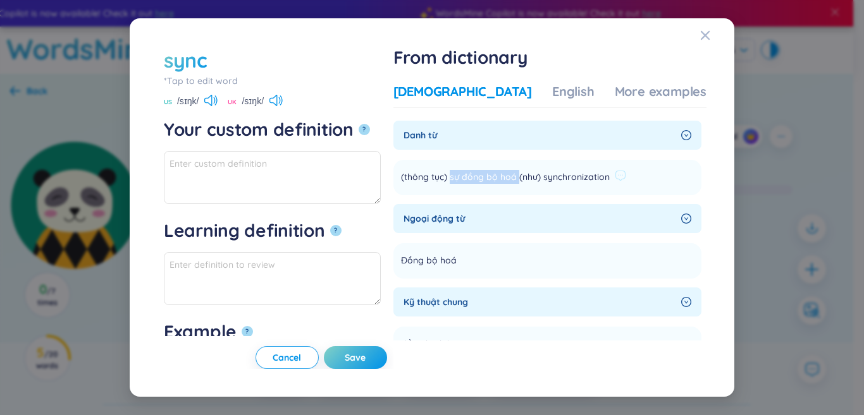
drag, startPoint x: 504, startPoint y: 176, endPoint x: 553, endPoint y: 176, distance: 48.7
click at [555, 176] on span "(thông tục) sự đồng bộ hoá (như) synchronization" at bounding box center [505, 177] width 209 height 15
copy span "sự đồng bộ hoá"
paste textarea "sự đồng bộ hoá"
click at [615, 95] on div "More examples" at bounding box center [661, 92] width 92 height 18
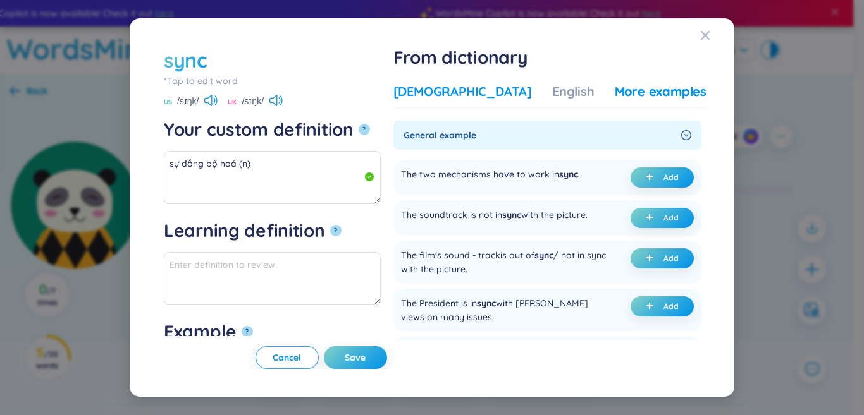
click at [483, 89] on div "[DEMOGRAPHIC_DATA]" at bounding box center [462, 92] width 138 height 18
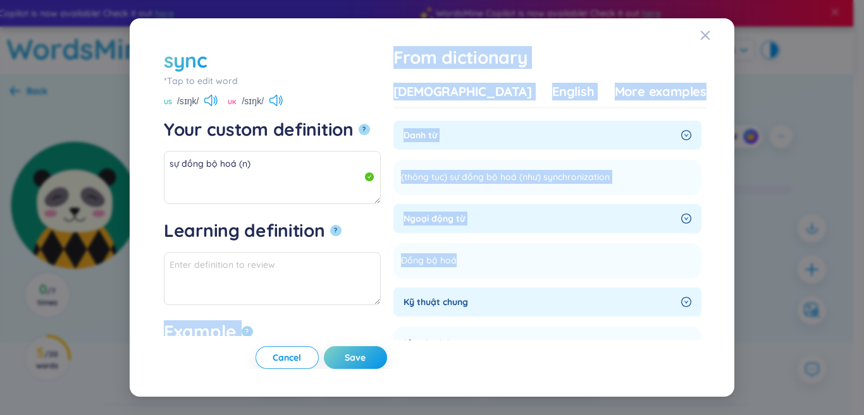
drag, startPoint x: 494, startPoint y: 262, endPoint x: 425, endPoint y: 269, distance: 69.9
click at [425, 269] on div "sync *Tap to edit word sync US /sɪŋk/ UK /sɪŋk/ Your custom definition ? sự đồn…" at bounding box center [431, 208] width 549 height 324
drag, startPoint x: 459, startPoint y: 267, endPoint x: 438, endPoint y: 258, distance: 22.7
click at [438, 258] on li "Đồng bộ hoá Add" at bounding box center [547, 260] width 308 height 35
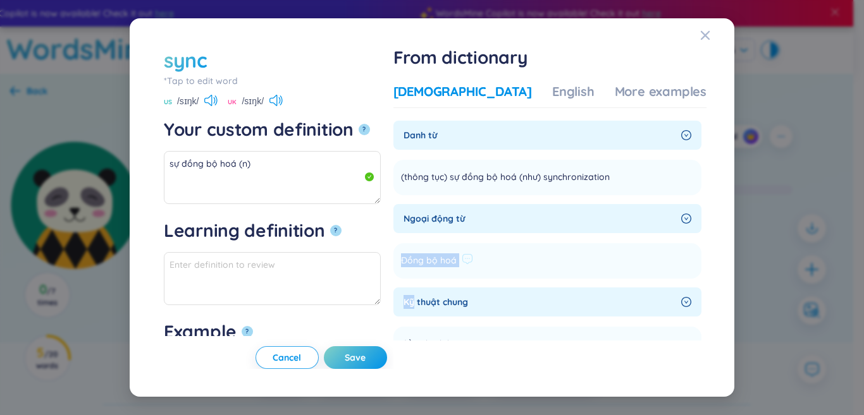
drag, startPoint x: 450, startPoint y: 258, endPoint x: 482, endPoint y: 257, distance: 32.3
click at [473, 257] on div "Đồng bộ hoá" at bounding box center [437, 261] width 72 height 15
click at [263, 187] on textarea "sự đồng bộ hoá (n)" at bounding box center [272, 177] width 217 height 53
paste textarea "Đồng bộ hoá Kỹ"
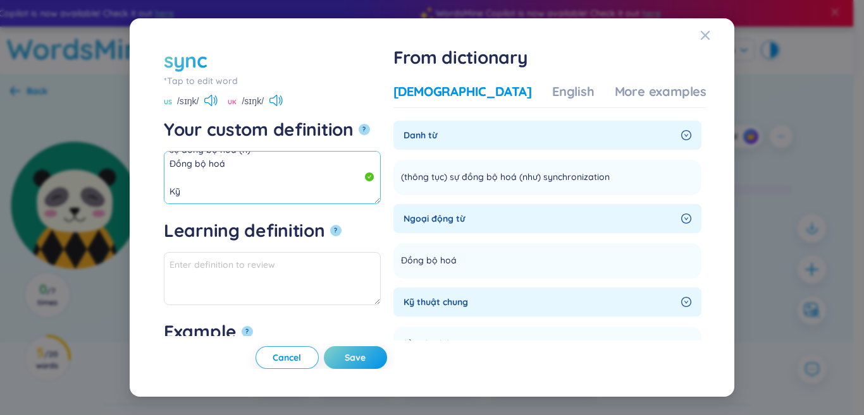
drag, startPoint x: 217, startPoint y: 193, endPoint x: 207, endPoint y: 193, distance: 9.5
click at [207, 193] on textarea "sự đồng bộ hoá (n) Đồng bộ hoá Kỹ" at bounding box center [272, 177] width 217 height 53
click at [205, 193] on textarea "sự đồng bộ hoá (n) Đồng bộ hoá Kỹ" at bounding box center [272, 177] width 217 height 53
drag, startPoint x: 198, startPoint y: 193, endPoint x: 241, endPoint y: 166, distance: 51.2
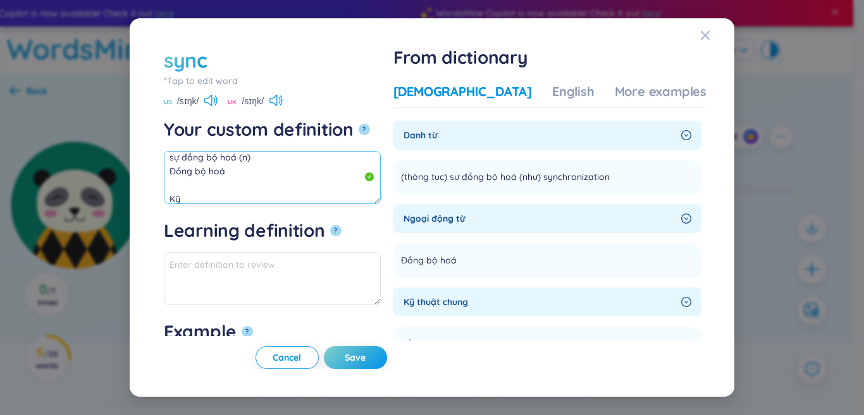
click at [241, 166] on textarea "sự đồng bộ hoá (n) Đồng bộ hoá Kỹ" at bounding box center [272, 177] width 217 height 53
drag, startPoint x: 226, startPoint y: 174, endPoint x: 140, endPoint y: 140, distance: 91.9
click at [140, 140] on div "sync *Tap to edit word sync US /sɪŋk/ UK /sɪŋk/ Your custom definition ? sự đồn…" at bounding box center [432, 207] width 604 height 379
click at [623, 96] on div "More examples" at bounding box center [661, 92] width 92 height 18
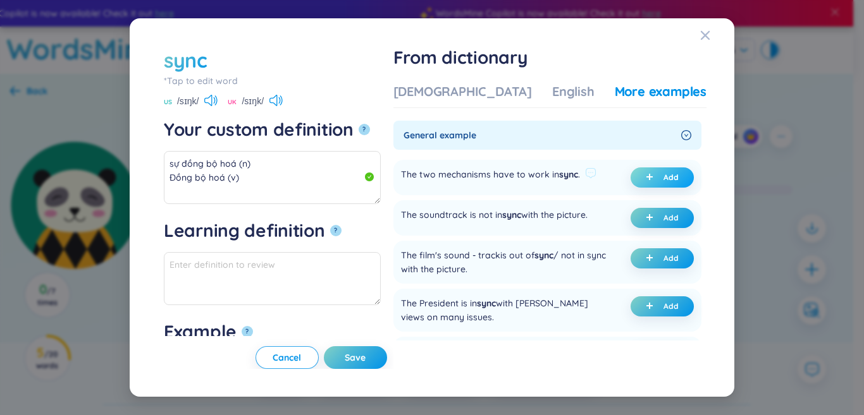
click at [646, 177] on icon "plus" at bounding box center [650, 177] width 8 height 8
type textarea "sự đồng bộ hoá (n) Đồng bộ hoá (v) Eg: The two mechanisms have to work in sync."
type textarea "Eg: The two mechanisms have to work in sync."
click at [378, 360] on button "Save" at bounding box center [355, 358] width 63 height 23
type textarea "sự đồng bộ hoá (n) Đồng bộ hoá (v) Eg: The two mechanisms have to work in sync."
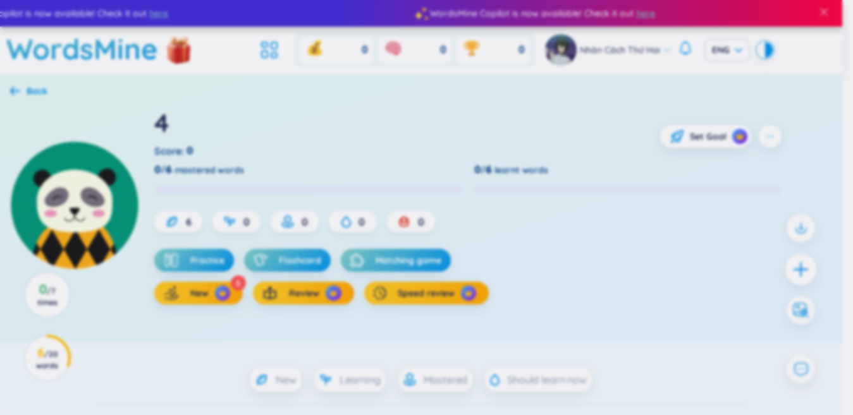
click at [814, 266] on div at bounding box center [801, 270] width 32 height 32
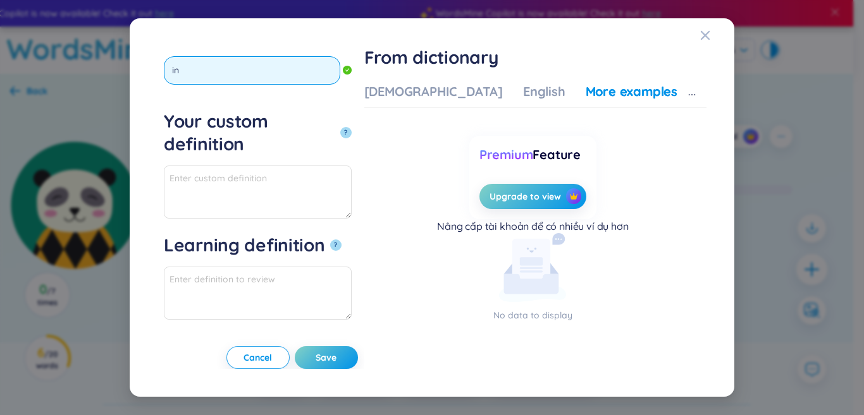
type input "i"
type input "ìn"
click at [340, 127] on button "?" at bounding box center [345, 132] width 11 height 11
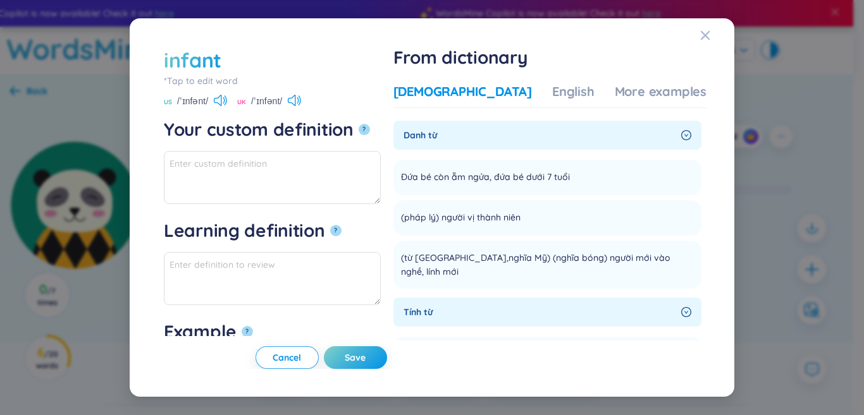
click at [465, 93] on div "[DEMOGRAPHIC_DATA]" at bounding box center [462, 92] width 138 height 18
click at [364, 164] on textarea "Your custom definition ?" at bounding box center [272, 177] width 217 height 53
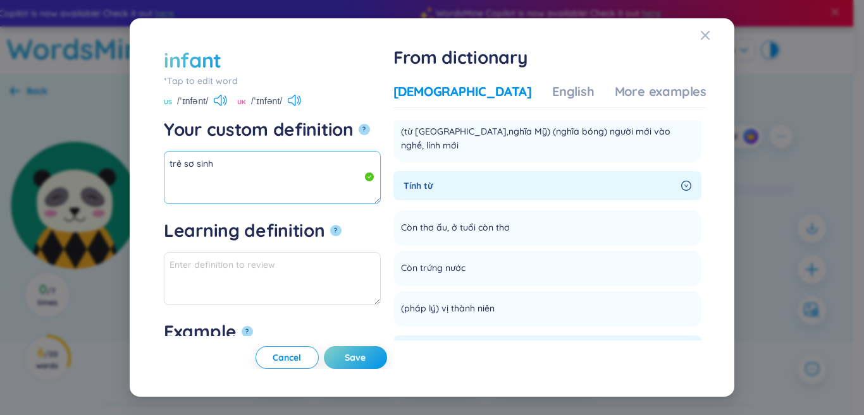
scroll to position [190, 0]
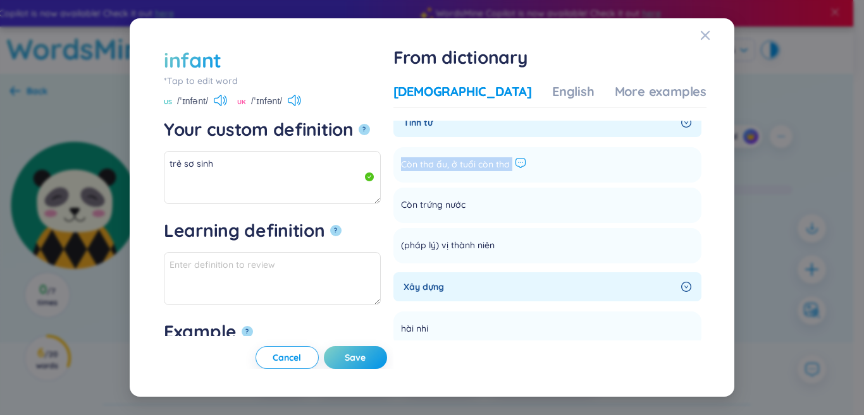
drag, startPoint x: 441, startPoint y: 164, endPoint x: 555, endPoint y: 159, distance: 114.6
click at [526, 159] on div "Còn thơ ấu, ở tuổi còn thơ" at bounding box center [463, 164] width 125 height 15
copy li "Còn thơ ấu, ở tuổi còn thơ Add"
click at [344, 178] on textarea "trẻ sơ sinh" at bounding box center [272, 177] width 217 height 53
paste textarea "Còn thơ ấu, ở tuổi còn thơ"
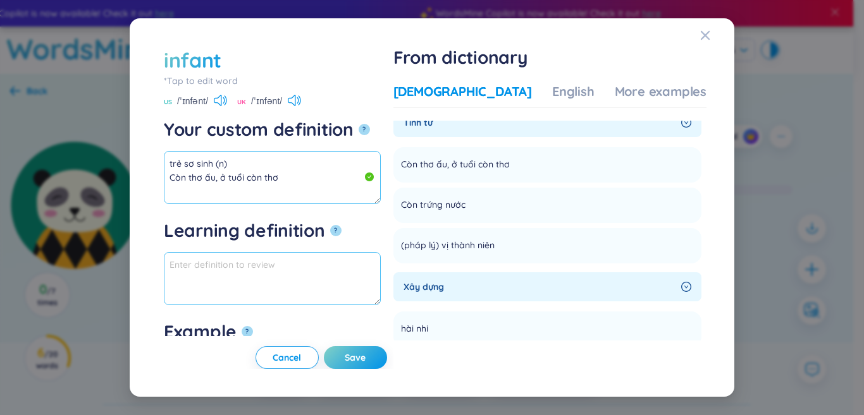
scroll to position [8, 0]
click at [326, 163] on textarea "trẻ sơ sinh (n) Còn thơ ấu, ở tuổi còn thơ" at bounding box center [272, 177] width 217 height 53
drag, startPoint x: 223, startPoint y: 168, endPoint x: 145, endPoint y: 156, distance: 78.7
click at [133, 154] on div "infant *Tap to edit word infant US /ˈɪnfənt/ [GEOGRAPHIC_DATA] /ˈɪnfənt/ Your c…" at bounding box center [432, 207] width 604 height 379
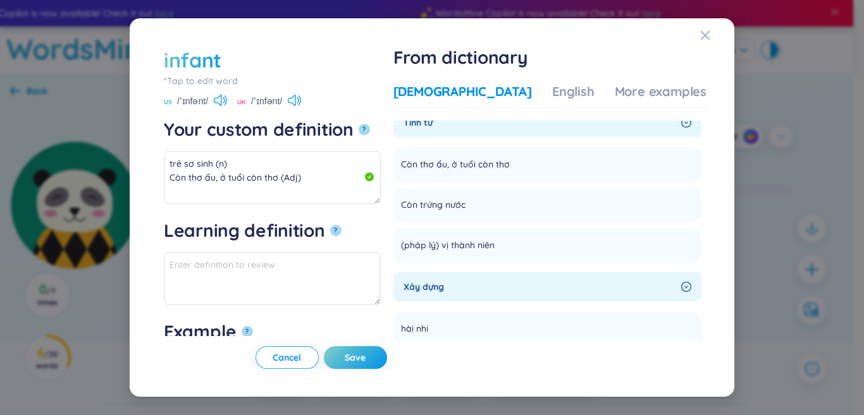
click at [618, 81] on div "Vietnamese English More examples Danh từ Đứa bé còn ẵm ngửa, đứa bé dưới 7 tuổi…" at bounding box center [549, 223] width 313 height 291
click at [618, 88] on div "More examples" at bounding box center [661, 92] width 92 height 18
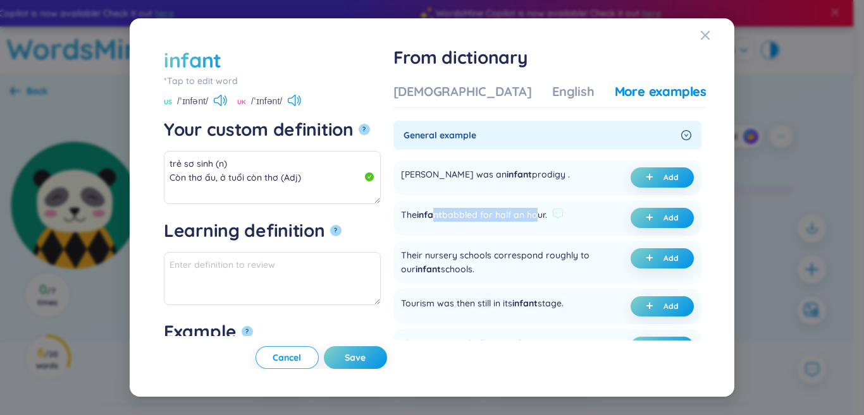
drag, startPoint x: 474, startPoint y: 210, endPoint x: 577, endPoint y: 205, distance: 103.8
click at [577, 205] on div "The infant babbled for half an hour. Add" at bounding box center [547, 217] width 308 height 35
click at [637, 216] on button "Add" at bounding box center [661, 218] width 63 height 20
type textarea "trẻ sơ sinh (n) Còn thơ ấu, ở tuổi còn thơ (Adj) Eg: The infant babbled for hal…"
type textarea "Eg: The infant babbled for half an hour."
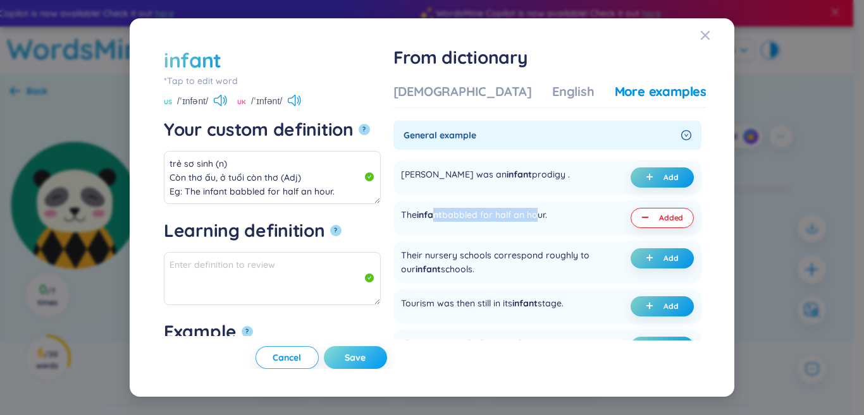
click at [365, 355] on span "Save" at bounding box center [355, 358] width 21 height 13
type textarea "trẻ sơ sinh (n) Còn thơ ấu, ở tuổi còn thơ (Adj) Eg: The infant babbled for hal…"
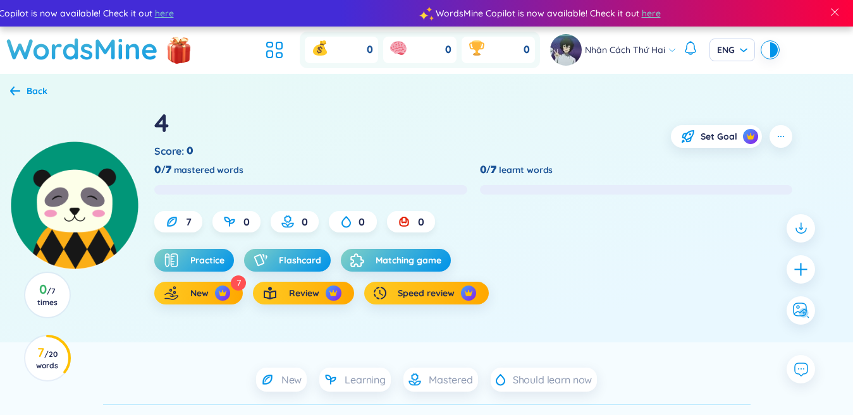
click at [819, 262] on div at bounding box center [800, 269] width 41 height 123
click at [799, 268] on icon "plus" at bounding box center [801, 270] width 18 height 18
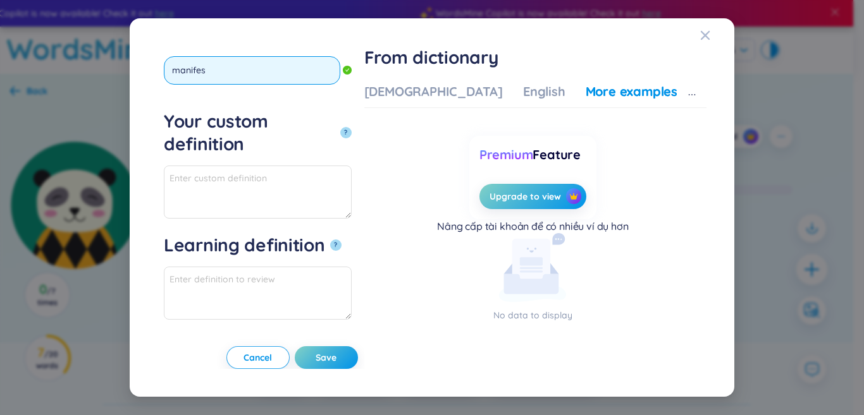
type input "manifest"
click at [340, 127] on button "?" at bounding box center [345, 132] width 11 height 11
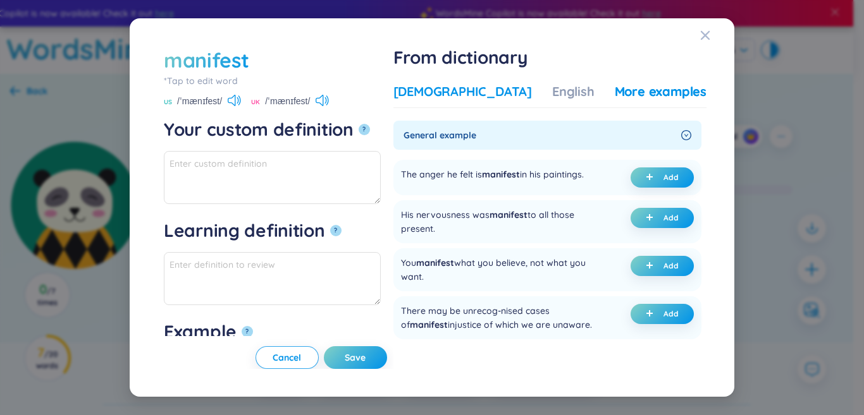
click at [442, 89] on div "[DEMOGRAPHIC_DATA]" at bounding box center [462, 92] width 138 height 18
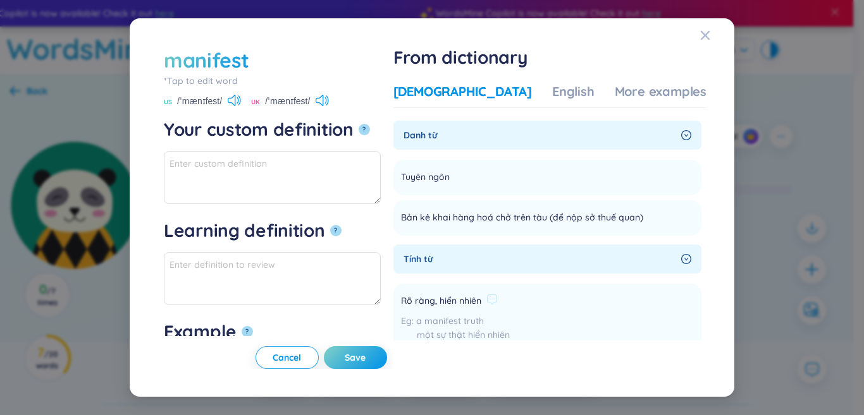
scroll to position [126, 0]
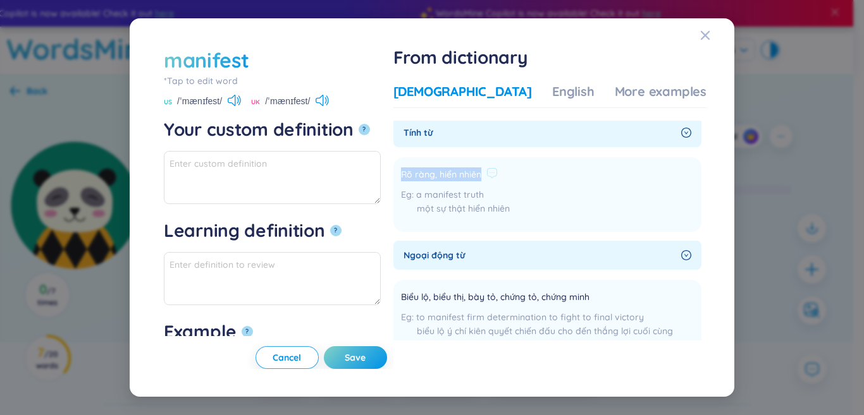
drag, startPoint x: 438, startPoint y: 188, endPoint x: 504, endPoint y: 187, distance: 66.4
click at [519, 187] on li "Rõ ràng, hiển nhiên a manifest truth một sự thật hiển nhiên Add" at bounding box center [547, 194] width 308 height 75
copy span "Rõ ràng, hiển nhiên"
paste textarea "Rõ ràng, hiển nhiên"
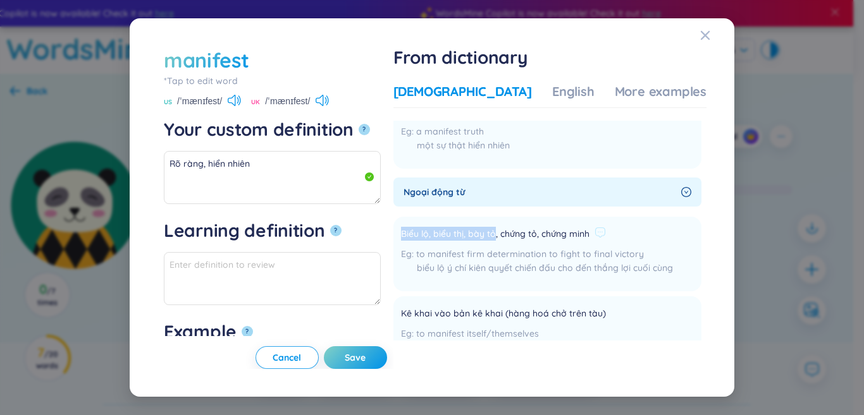
drag, startPoint x: 463, startPoint y: 250, endPoint x: 534, endPoint y: 249, distance: 70.8
click at [534, 249] on li "Biểu lộ, biểu thị, bày tỏ, chứng tỏ, chứng minh to manifest firm determination …" at bounding box center [547, 254] width 308 height 75
copy span "Biểu lộ, biểu thị, bày tỏ"
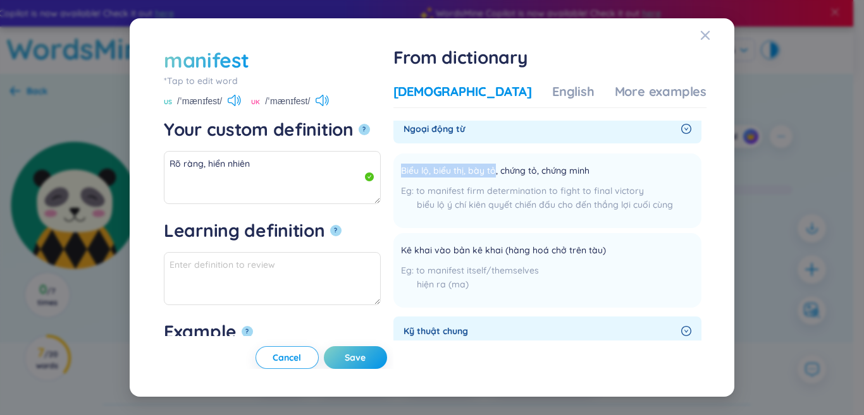
scroll to position [63, 0]
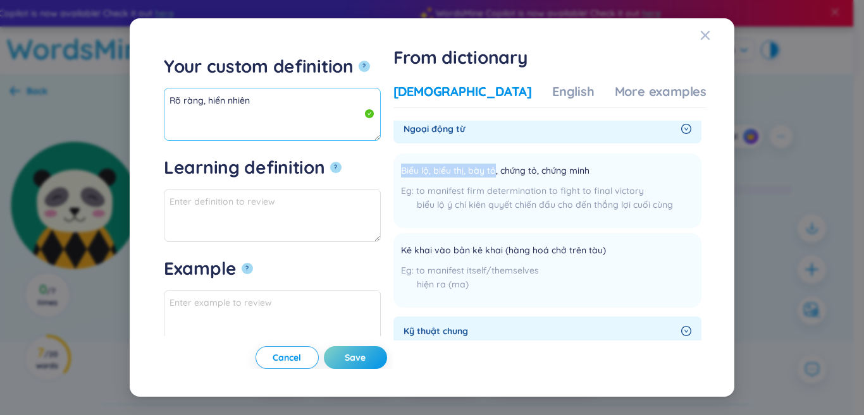
click at [224, 117] on textarea "Rõ ràng, hiển nhiên" at bounding box center [272, 114] width 217 height 53
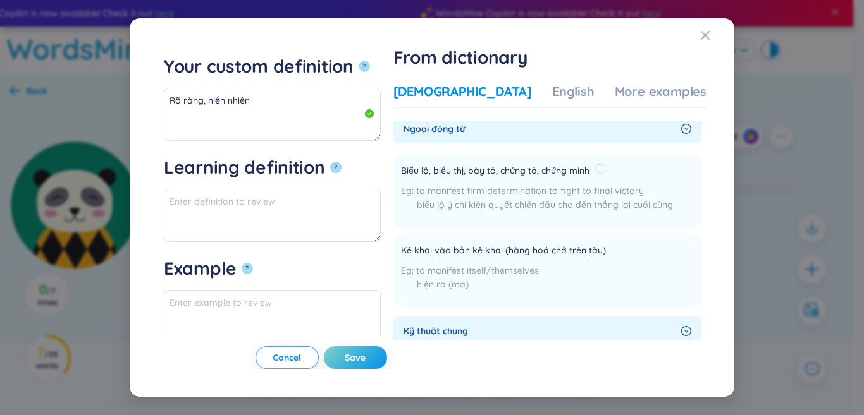
click at [519, 179] on span "Biểu lộ, biểu thị, bày tỏ, chứng tỏ, chứng minh" at bounding box center [495, 171] width 188 height 15
drag, startPoint x: 438, startPoint y: 181, endPoint x: 614, endPoint y: 182, distance: 175.8
click at [639, 182] on li "Biểu lộ, biểu thị, bày tỏ, chứng tỏ, chứng minh to manifest firm determination …" at bounding box center [547, 191] width 308 height 75
copy div "Biểu lộ, biểu thị, bày tỏ, chứng tỏ, chứng minh"
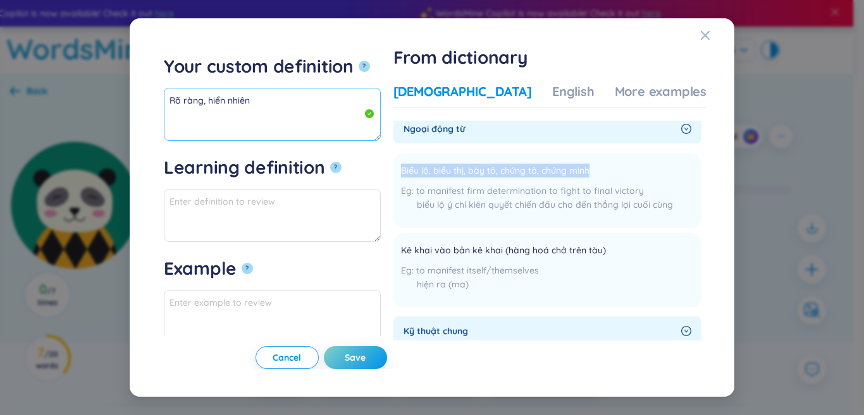
click at [258, 120] on textarea "Rõ ràng, hiển nhiên" at bounding box center [272, 114] width 217 height 53
paste textarea "Biểu lộ, biểu thị, bày tỏ, chứng tỏ, chứng minh"
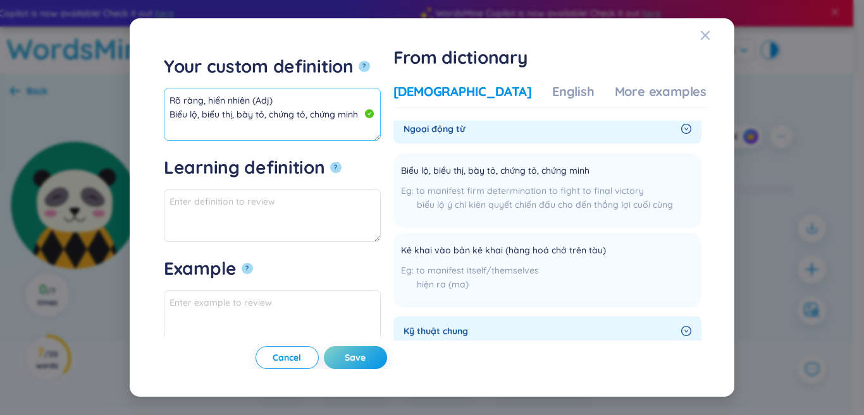
scroll to position [8, 0]
drag, startPoint x: 370, startPoint y: 103, endPoint x: 305, endPoint y: 108, distance: 65.3
click at [325, 107] on textarea "Rõ ràng, hiển nhiên (Adj) Biểu lộ, biểu thị, bày tỏ, chứng tỏ, chứng minh" at bounding box center [272, 114] width 217 height 53
click at [269, 109] on textarea "Rõ ràng, hiển nhiên (Adj) Biểu lộ, biểu thị, bày tỏ, chứng tỏ, chứng minh" at bounding box center [272, 114] width 217 height 53
drag, startPoint x: 204, startPoint y: 108, endPoint x: 235, endPoint y: 111, distance: 31.8
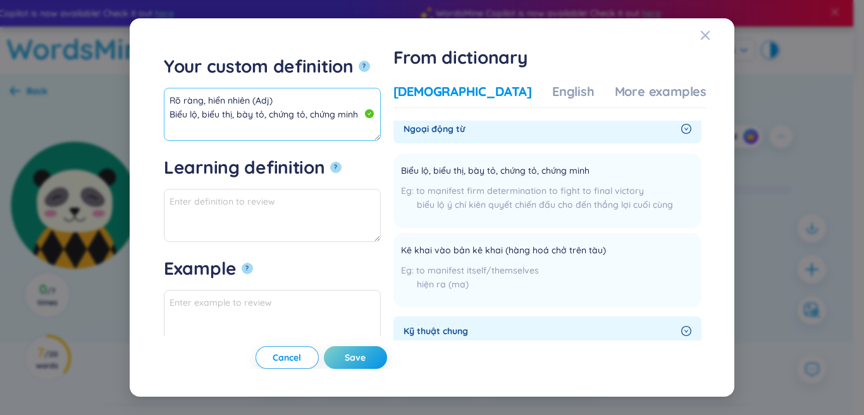
click at [235, 111] on textarea "Rõ ràng, hiển nhiên (Adj) Biểu lộ, biểu thị, bày tỏ, chứng tỏ, chứng minh" at bounding box center [272, 114] width 217 height 53
drag, startPoint x: 345, startPoint y: 102, endPoint x: 271, endPoint y: 109, distance: 73.6
click at [271, 109] on textarea "Rõ ràng, hiển nhiên (Adj) Biểu lộ, bày tỏ, chứng tỏ, chứng minh" at bounding box center [272, 114] width 217 height 53
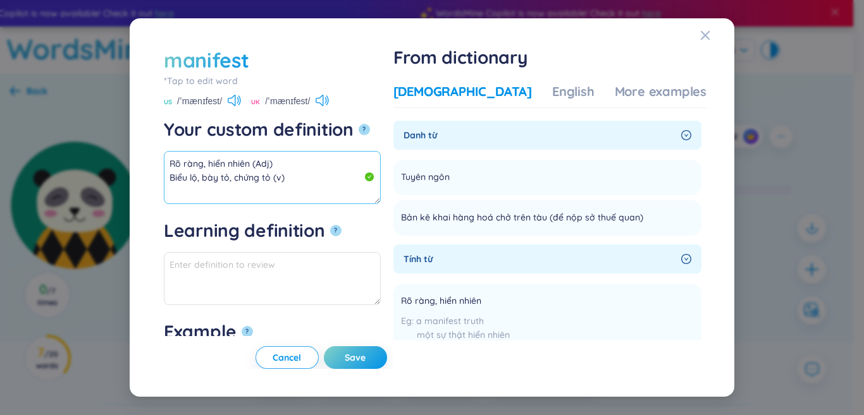
scroll to position [0, 0]
drag, startPoint x: 224, startPoint y: 165, endPoint x: 85, endPoint y: 149, distance: 140.7
click at [16, 133] on div "manifest *Tap to edit word manifest US /ˈmænɪfest/ [GEOGRAPHIC_DATA] /ˈmænɪfest…" at bounding box center [432, 207] width 864 height 415
click at [641, 101] on div "Vietnamese English More examples" at bounding box center [549, 95] width 313 height 25
click at [639, 94] on div "More examples" at bounding box center [661, 92] width 92 height 18
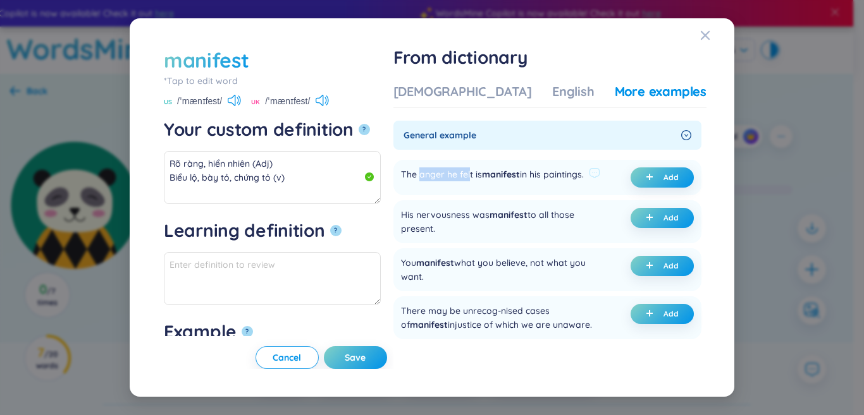
drag, startPoint x: 460, startPoint y: 176, endPoint x: 508, endPoint y: 176, distance: 47.4
click at [508, 176] on div "The anger he felt is manifest in his paintings." at bounding box center [492, 178] width 183 height 20
click at [520, 176] on span "manifest" at bounding box center [501, 174] width 38 height 11
click at [633, 174] on button "Add" at bounding box center [661, 178] width 63 height 20
type textarea "Rõ ràng, hiển nhiên (Adj) Biểu lộ, bày tỏ, chứng tỏ (v) Eg: The anger he felt i…"
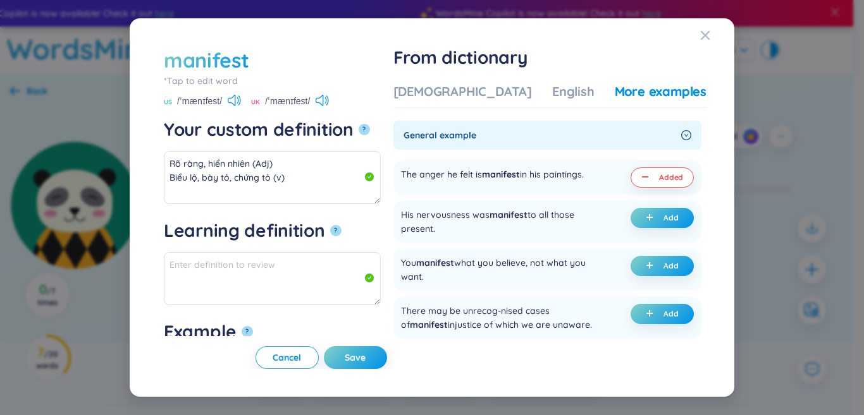
type textarea "Eg: The anger he felt is manifest in his paintings."
click at [365, 363] on span "Save" at bounding box center [355, 358] width 21 height 13
type textarea "Rõ ràng, hiển nhiên (Adj) Biểu lộ, bày tỏ, chứng tỏ (v) Eg: The anger he felt i…"
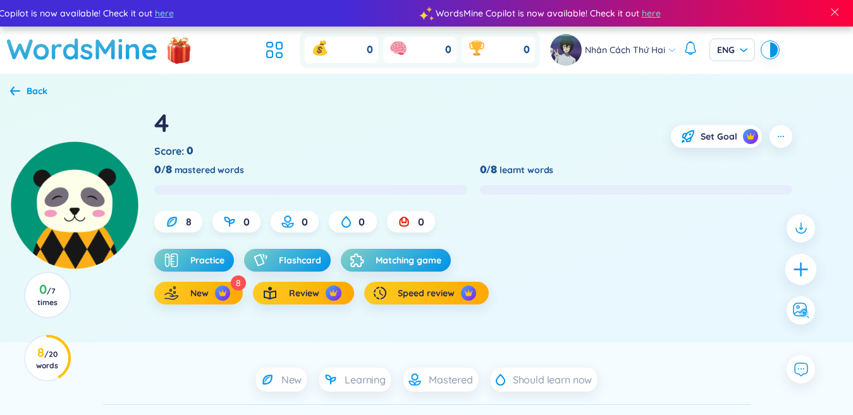
click at [802, 268] on icon "plus" at bounding box center [801, 270] width 18 height 18
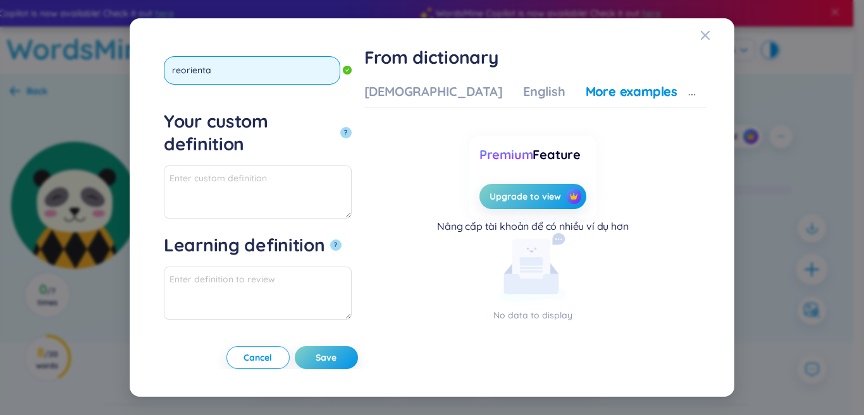
type input "reorientat"
click at [340, 127] on button "?" at bounding box center [345, 132] width 11 height 11
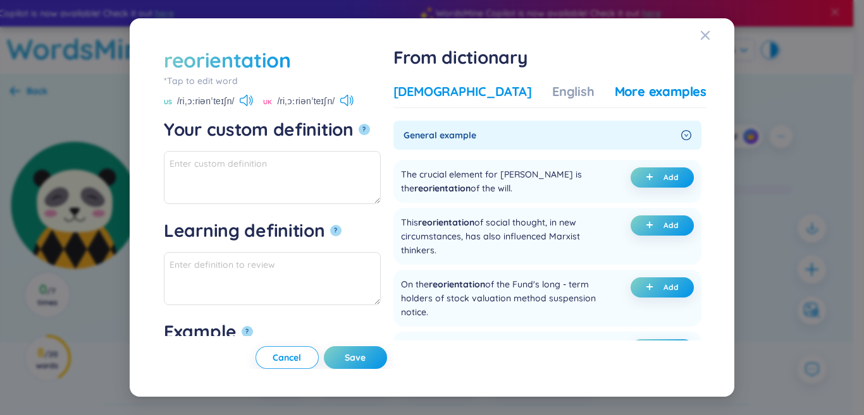
click at [469, 92] on div "[DEMOGRAPHIC_DATA]" at bounding box center [462, 92] width 138 height 18
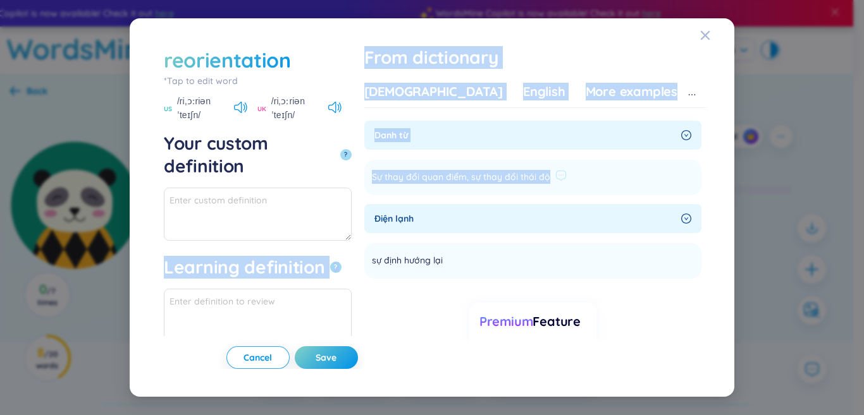
drag, startPoint x: 428, startPoint y: 178, endPoint x: 610, endPoint y: 175, distance: 181.5
click at [610, 175] on div "reorientation *Tap to edit word reorientation US /riˌɔːriənˈteɪʃn/ [GEOGRAPHIC_…" at bounding box center [431, 208] width 549 height 324
click at [550, 178] on span "Sự thay đổi quan điểm, sự thay đổi thái độ" at bounding box center [461, 177] width 178 height 15
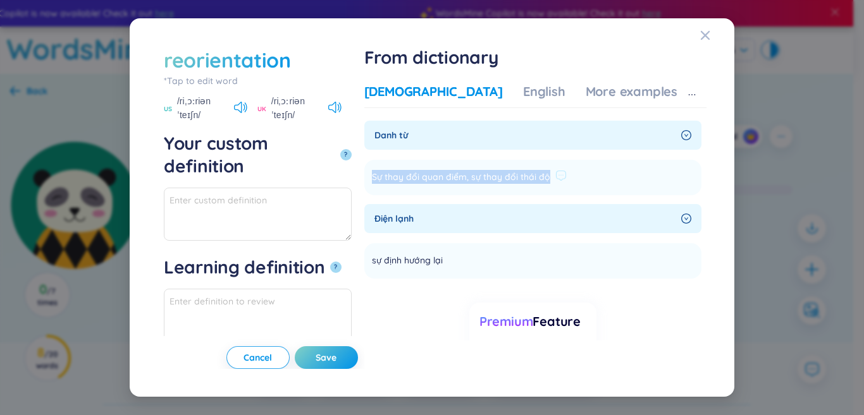
drag, startPoint x: 438, startPoint y: 175, endPoint x: 613, endPoint y: 177, distance: 175.2
click at [567, 177] on div "Sự thay đổi quan điểm, sự thay đổi thái độ" at bounding box center [469, 177] width 195 height 15
paste textarea "Sự thay đổi quan điểm, sự thay đổi thái độ"
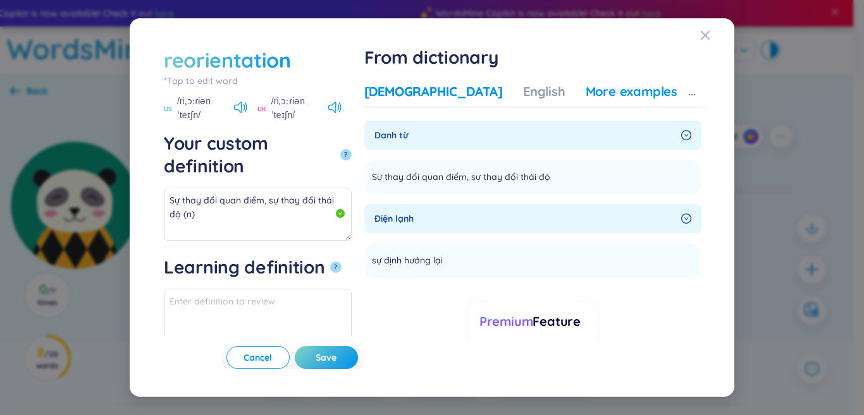
click at [649, 86] on div "More examples" at bounding box center [632, 92] width 92 height 18
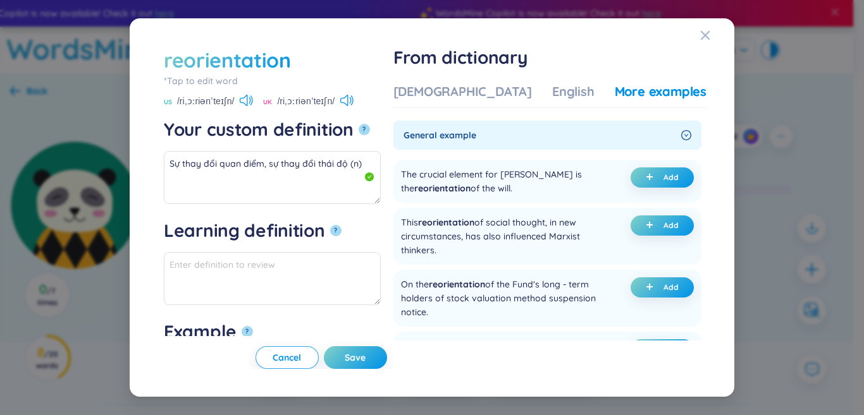
click at [658, 171] on button "Add" at bounding box center [661, 178] width 63 height 20
type textarea "Sự thay đổi quan điểm, sự thay đổi thái độ (n) Eg: The crucial element for Hilt…"
type textarea "Eg: The crucial element for [PERSON_NAME] is the reorientation of the will."
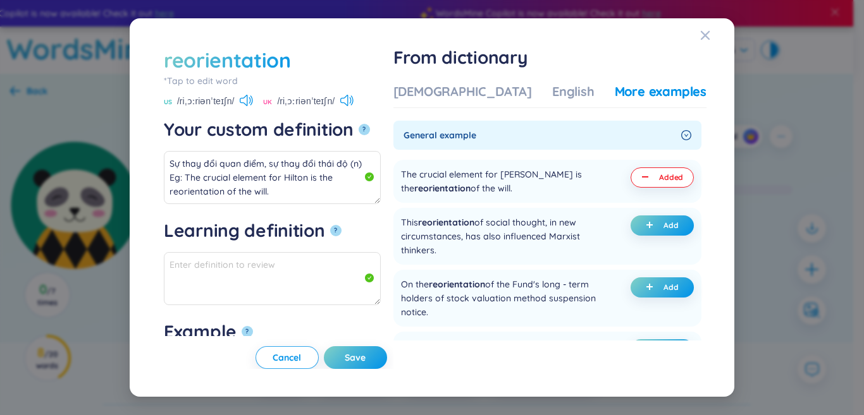
click at [377, 359] on button "Save" at bounding box center [355, 358] width 63 height 23
type textarea "Sự thay đổi quan điểm, sự thay đổi thái độ (n) Eg: The crucial element for Hilt…"
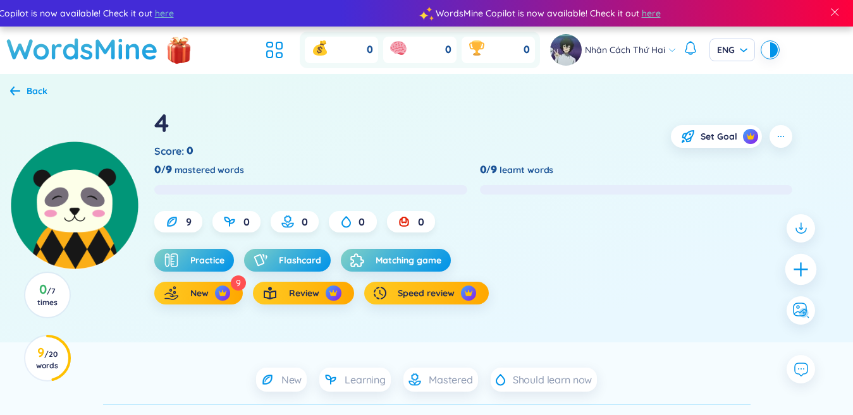
click at [813, 274] on div at bounding box center [801, 270] width 32 height 32
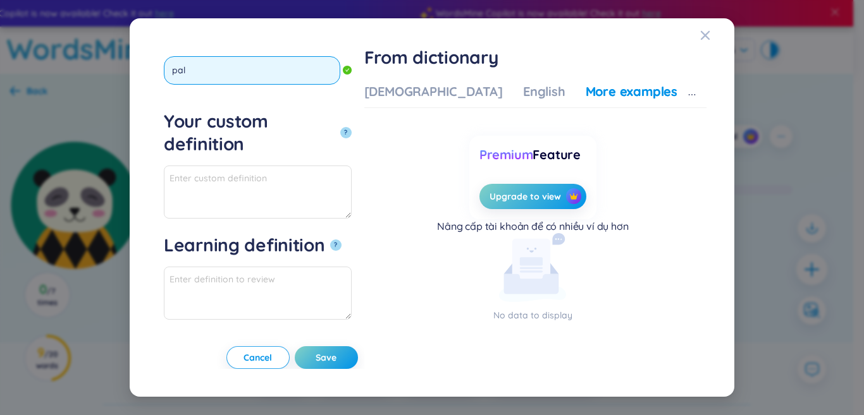
click at [340, 127] on button "?" at bounding box center [345, 132] width 11 height 11
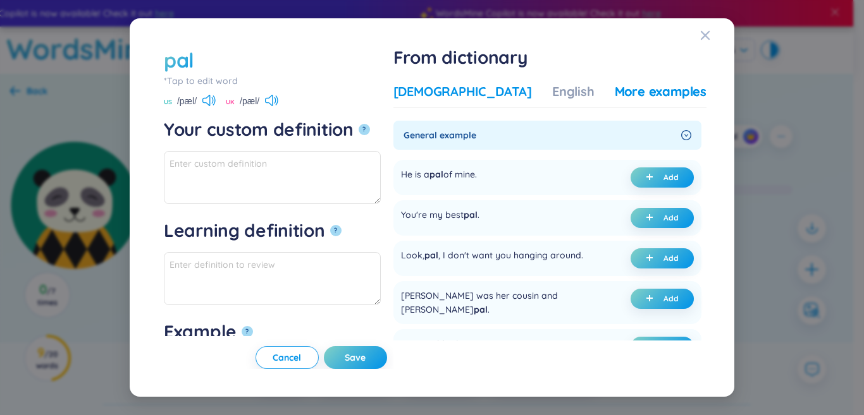
click at [476, 87] on div "[DEMOGRAPHIC_DATA]" at bounding box center [462, 92] width 138 height 18
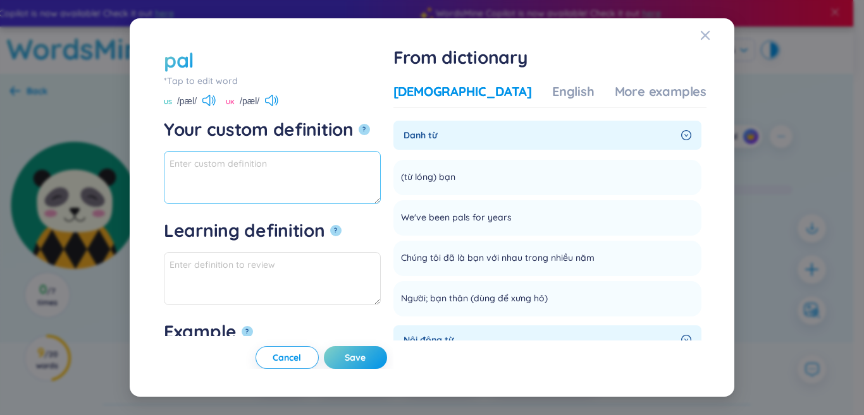
click at [380, 185] on textarea "Your custom definition ?" at bounding box center [272, 177] width 217 height 53
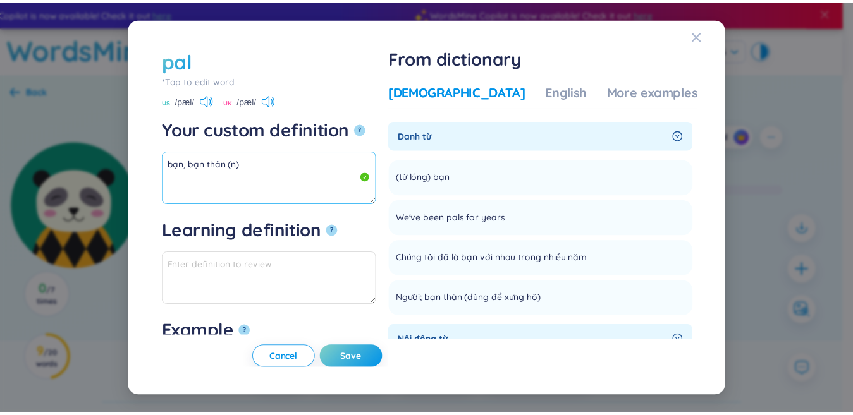
scroll to position [126, 0]
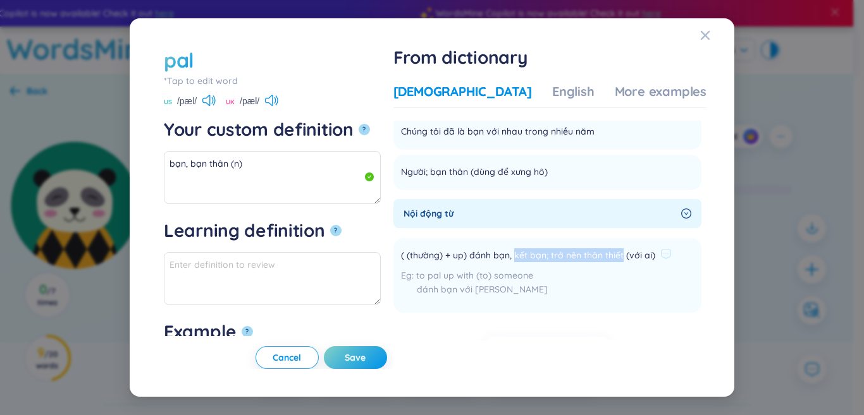
drag, startPoint x: 553, startPoint y: 258, endPoint x: 663, endPoint y: 252, distance: 110.2
click at [655, 252] on span "( (thường) + up) đánh bạn, kết bạn; trở nên thân thiết (với ai)" at bounding box center [528, 255] width 254 height 15
click at [257, 182] on textarea "bạn, bạn thân (n)" at bounding box center [272, 177] width 217 height 53
paste textarea "kết bạn; trở nên thân thiết"
drag, startPoint x: 279, startPoint y: 175, endPoint x: 152, endPoint y: 164, distance: 128.2
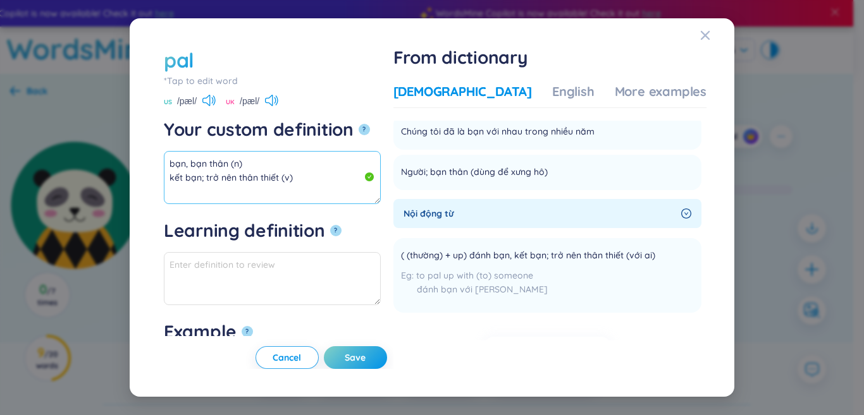
click at [94, 167] on div "pal *Tap to edit word pal US /pæl/ UK /pæl/ Your custom definition ? bạn, bạn t…" at bounding box center [432, 207] width 864 height 415
click at [586, 95] on div "Vietnamese English More examples" at bounding box center [549, 95] width 313 height 25
click at [615, 93] on div "More examples" at bounding box center [661, 92] width 92 height 18
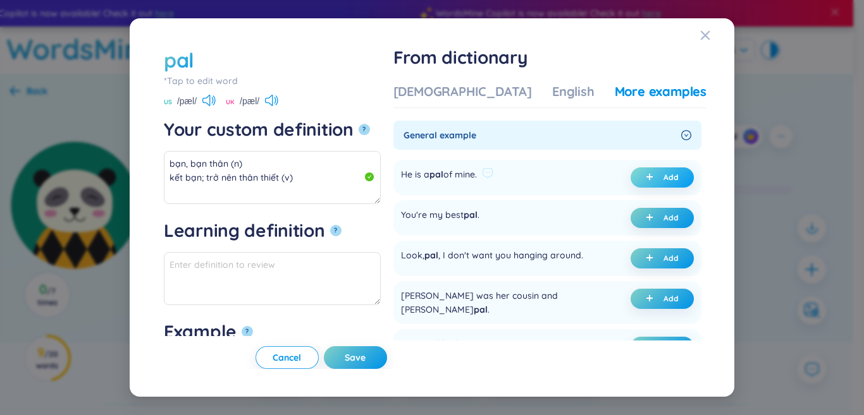
click at [648, 171] on button "Add" at bounding box center [661, 178] width 63 height 20
type textarea "bạn, bạn thân (n) kết bạn; trở nên thân thiết (v) Eg: He is a pal of mine."
type textarea "Eg: He is a pal of mine."
click at [383, 359] on button "Save" at bounding box center [355, 358] width 63 height 23
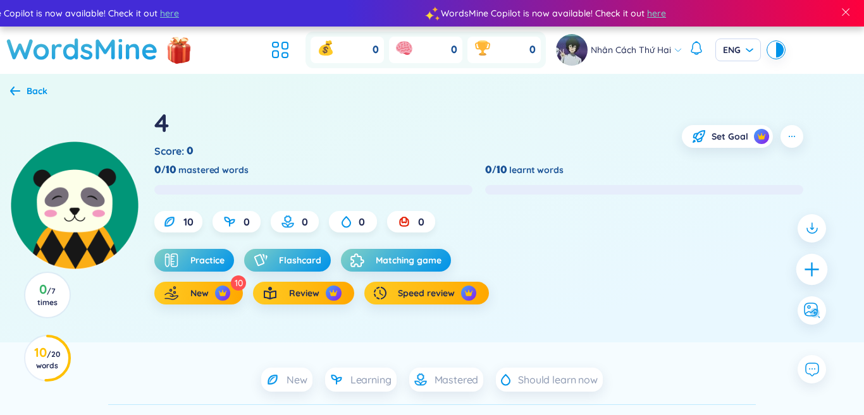
click at [803, 266] on icon "plus" at bounding box center [812, 270] width 18 height 18
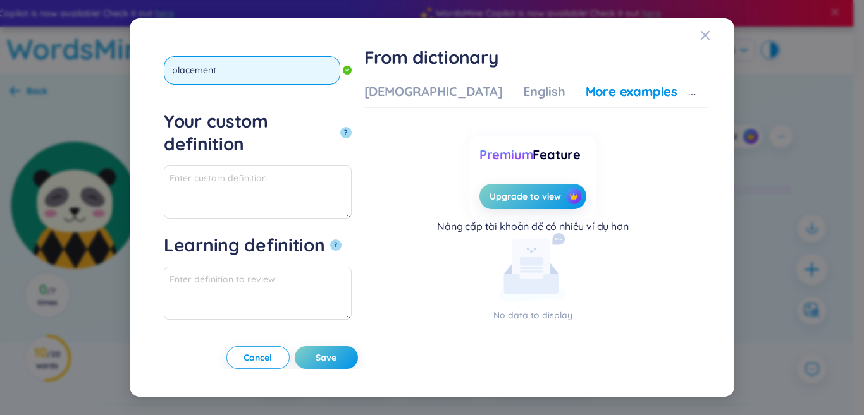
click at [340, 127] on button "?" at bounding box center [345, 132] width 11 height 11
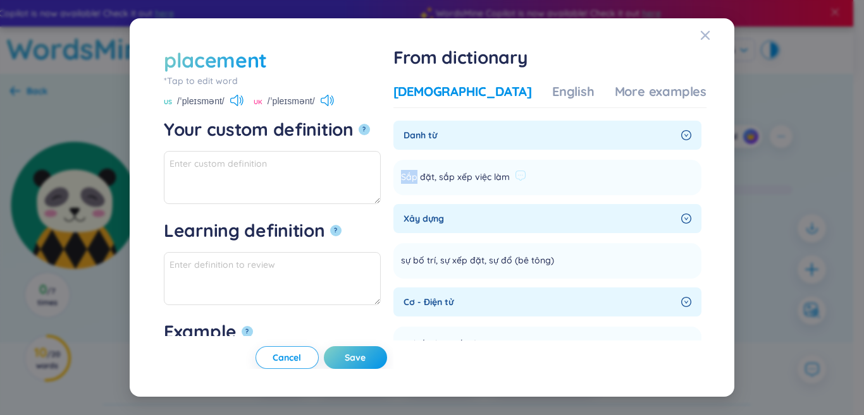
drag, startPoint x: 436, startPoint y: 175, endPoint x: 528, endPoint y: 176, distance: 91.7
click at [561, 173] on li "Sắp đặt, sắp xếp việc làm Add" at bounding box center [547, 177] width 308 height 35
paste textarea "Sắp đặt, sắp xếp việc làm"
click at [171, 164] on textarea "Sắp đặt, sắp xếp việc làm" at bounding box center [272, 177] width 217 height 53
click at [173, 164] on textarea "Sắp đặt, sắp xếp việc làm" at bounding box center [272, 177] width 217 height 53
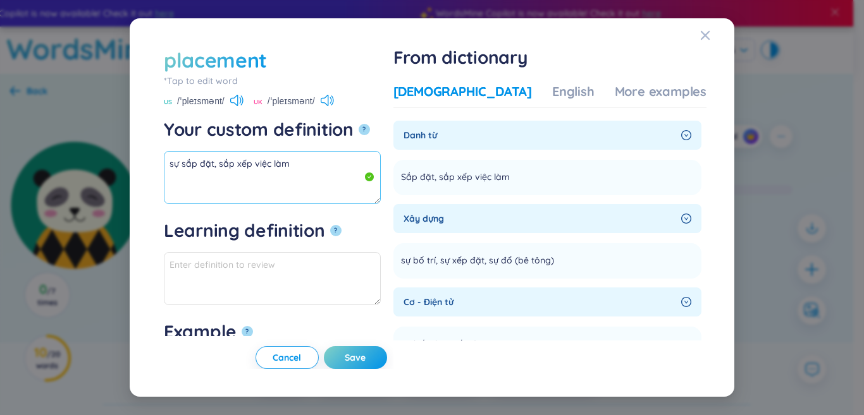
click at [357, 175] on textarea "sự sắp đặt, sắp xếp việc làm" at bounding box center [272, 177] width 217 height 53
click at [354, 159] on textarea "sự sắp đặt, sắp xếp việc làm" at bounding box center [272, 177] width 217 height 53
drag, startPoint x: 293, startPoint y: 164, endPoint x: 168, endPoint y: 151, distance: 126.5
click at [168, 151] on textarea "sự sắp đặt, sắp xếp việc làm (n)" at bounding box center [272, 177] width 217 height 53
click at [288, 165] on textarea "sự sắp đặt, sắp xếp việc làm (n)" at bounding box center [272, 177] width 217 height 53
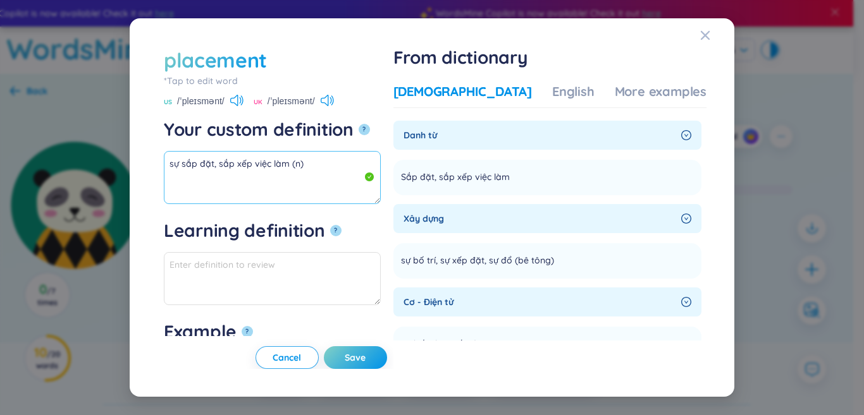
drag, startPoint x: 290, startPoint y: 165, endPoint x: 127, endPoint y: 157, distance: 163.3
click at [121, 157] on div "placement *Tap to edit word placement US /ˈpleɪsmənt/ UK /ˈpleɪsmənt/ Your cust…" at bounding box center [432, 207] width 864 height 415
click at [641, 98] on div "More examples" at bounding box center [661, 92] width 92 height 18
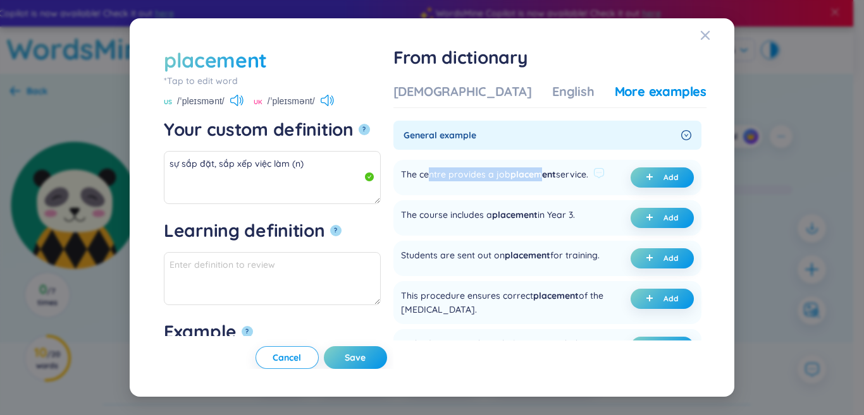
drag, startPoint x: 467, startPoint y: 178, endPoint x: 580, endPoint y: 173, distance: 112.7
click at [580, 173] on div "The centre provides a job placement service." at bounding box center [494, 178] width 187 height 20
click at [534, 173] on div "The centre provides a job placement service." at bounding box center [494, 178] width 187 height 20
click at [644, 180] on button "Add" at bounding box center [661, 178] width 63 height 20
type textarea "sự sắp đặt, sắp xếp việc làm (n) Eg: The centre provides a job placement servic…"
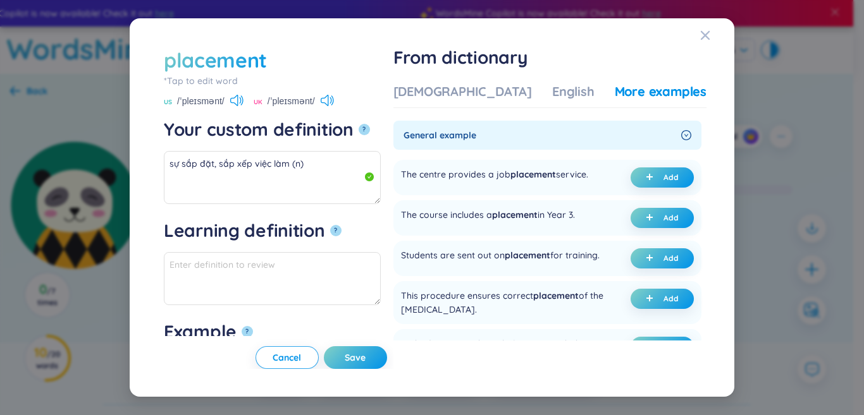
type textarea "Eg: The centre provides a job placement service."
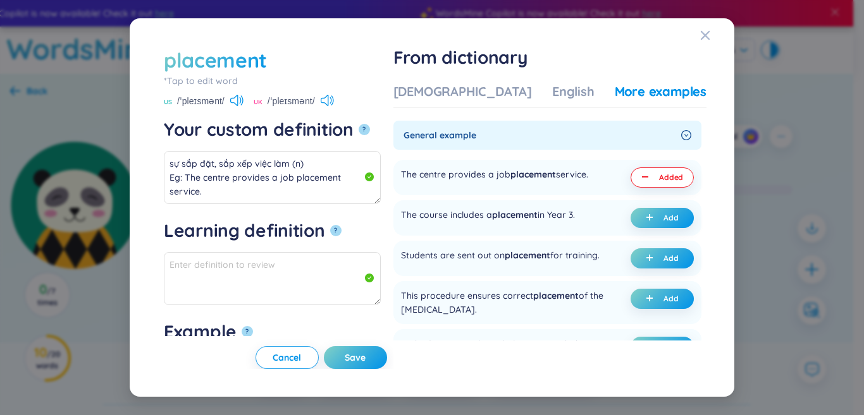
click at [379, 354] on button "Save" at bounding box center [355, 358] width 63 height 23
type textarea "sự sắp đặt, sắp xếp việc làm (n) Eg: The centre provides a job placement servic…"
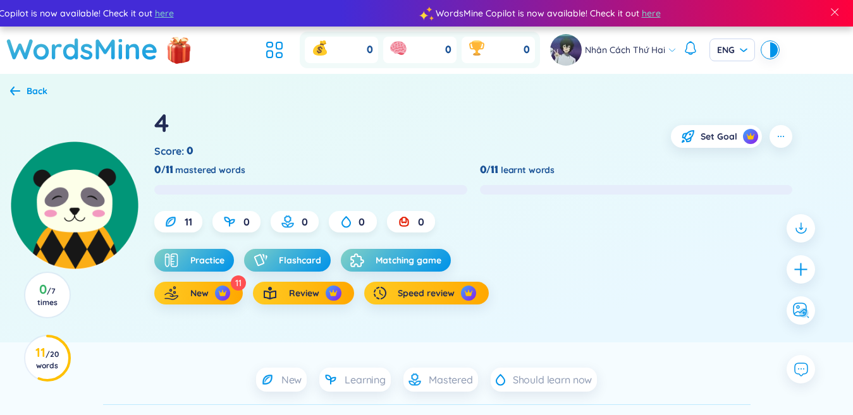
click at [822, 273] on div "4 Score : 0 Set Goal 0/11 mastered words 0/11 learnt words 11 0 0 0 0 Practice …" at bounding box center [498, 205] width 689 height 199
click at [806, 273] on icon "plus" at bounding box center [801, 270] width 18 height 18
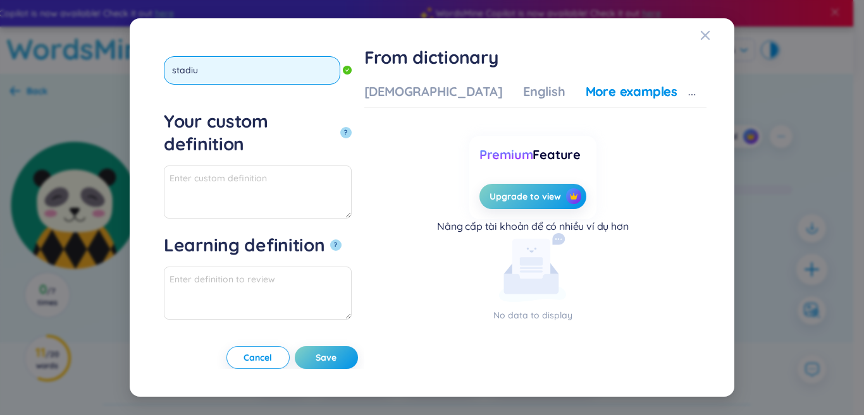
type input "stadium"
click at [340, 127] on button "?" at bounding box center [345, 132] width 11 height 11
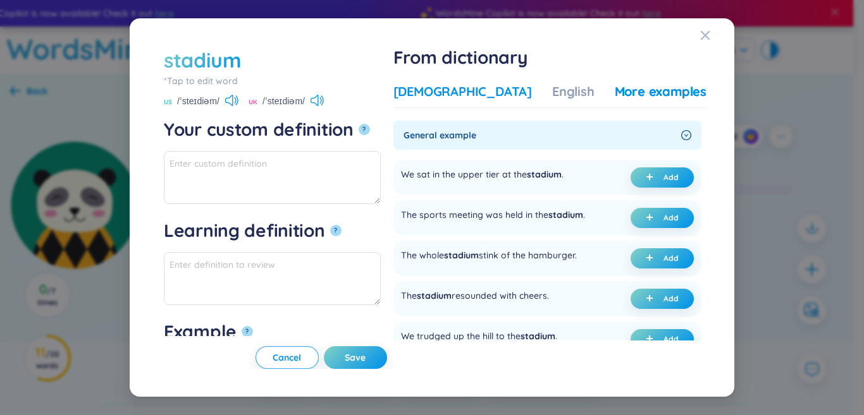
click at [460, 91] on div "[DEMOGRAPHIC_DATA]" at bounding box center [462, 92] width 138 height 18
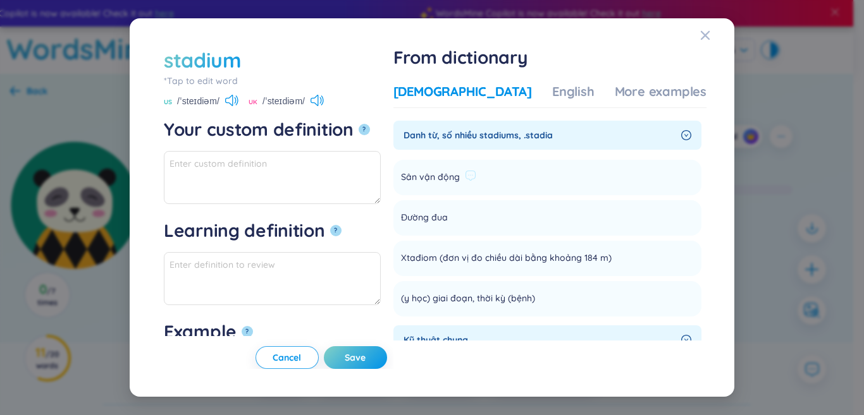
drag, startPoint x: 481, startPoint y: 176, endPoint x: 474, endPoint y: 176, distance: 7.0
click at [460, 176] on span "Sân vận động" at bounding box center [430, 177] width 59 height 15
paste textarea "[GEOGRAPHIC_DATA]"
drag, startPoint x: 276, startPoint y: 166, endPoint x: 147, endPoint y: 168, distance: 129.0
click at [104, 169] on div "stadium *Tap to edit word stadium US /ˈsteɪdiəm/ [GEOGRAPHIC_DATA] /ˈsteɪdiəm/ …" at bounding box center [432, 207] width 864 height 415
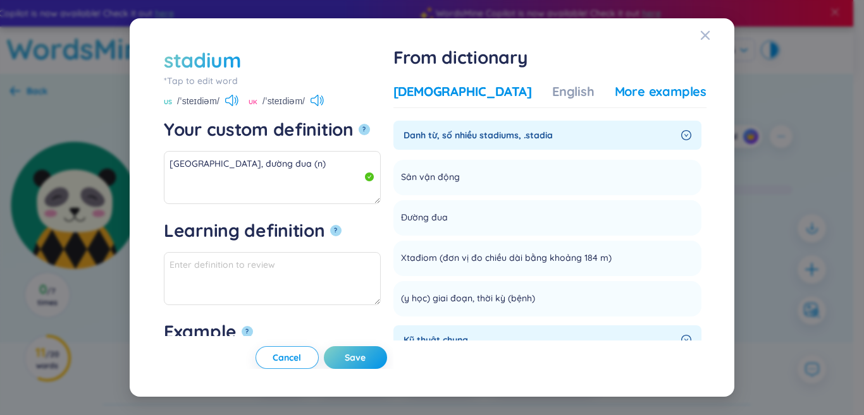
click at [615, 92] on div "More examples" at bounding box center [661, 92] width 92 height 18
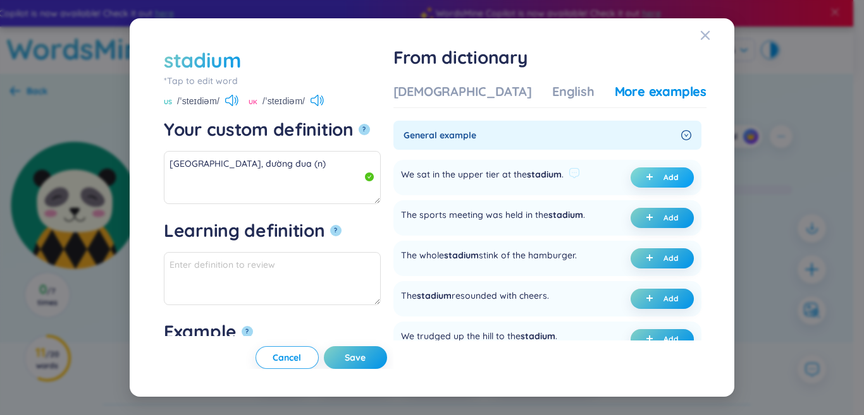
click at [666, 171] on button "Add" at bounding box center [661, 178] width 63 height 20
type textarea "[GEOGRAPHIC_DATA], đường đua (n) Eg: We sat in the upper tier at the stadium."
type textarea "Eg: We sat in the upper tier at the stadium."
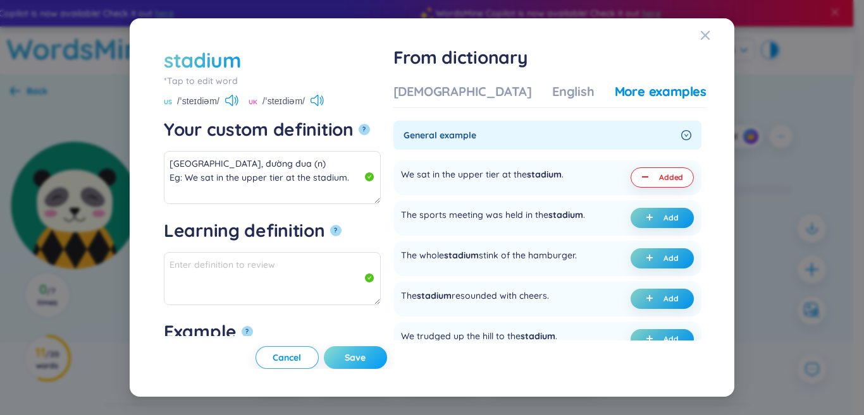
click at [387, 366] on button "Save" at bounding box center [355, 358] width 63 height 23
type textarea "[GEOGRAPHIC_DATA], đường đua (n) Eg: We sat in the upper tier at the stadium."
